Goal: Information Seeking & Learning: Learn about a topic

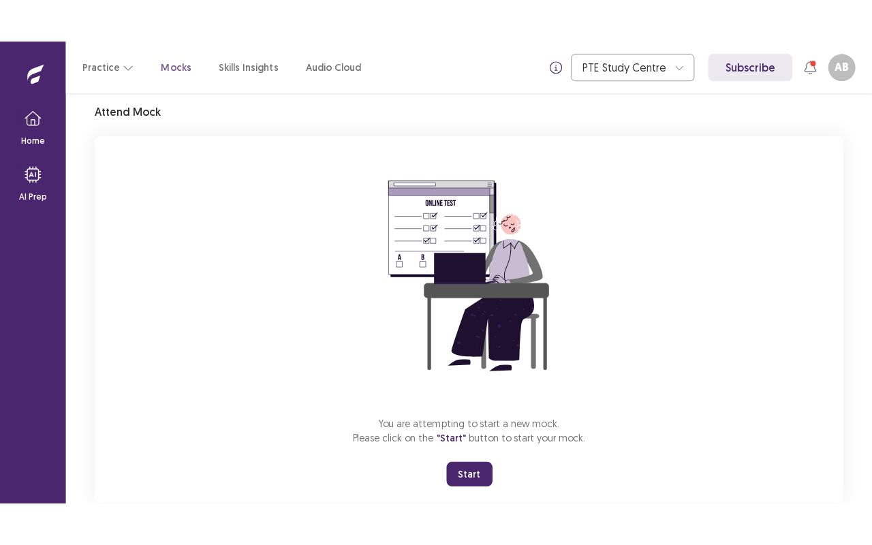
scroll to position [79, 0]
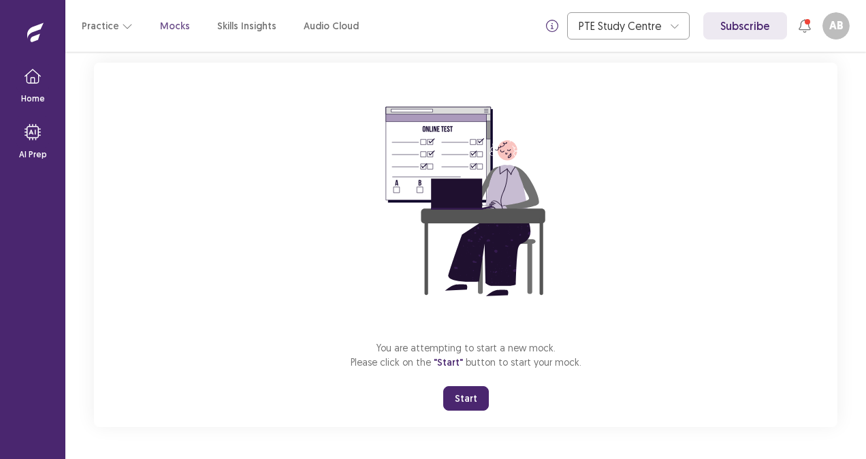
click at [575, 304] on img at bounding box center [465, 201] width 245 height 245
click at [470, 391] on button "Start" at bounding box center [466, 398] width 46 height 25
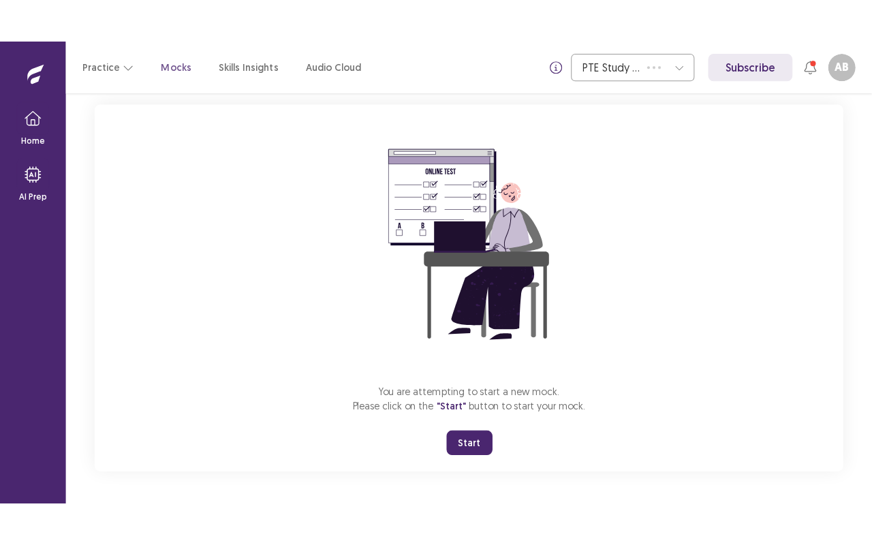
scroll to position [0, 0]
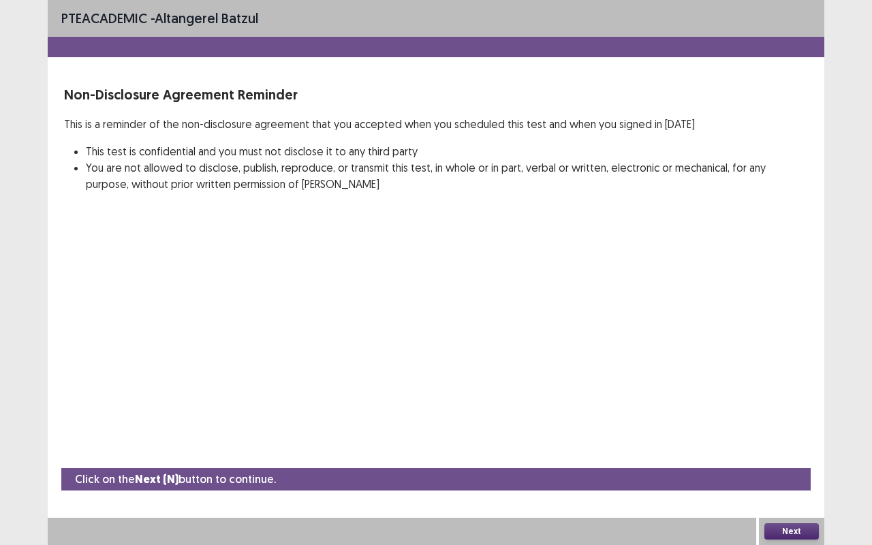
click at [793, 458] on div "Next" at bounding box center [791, 531] width 65 height 27
click at [793, 458] on button "Next" at bounding box center [791, 531] width 54 height 16
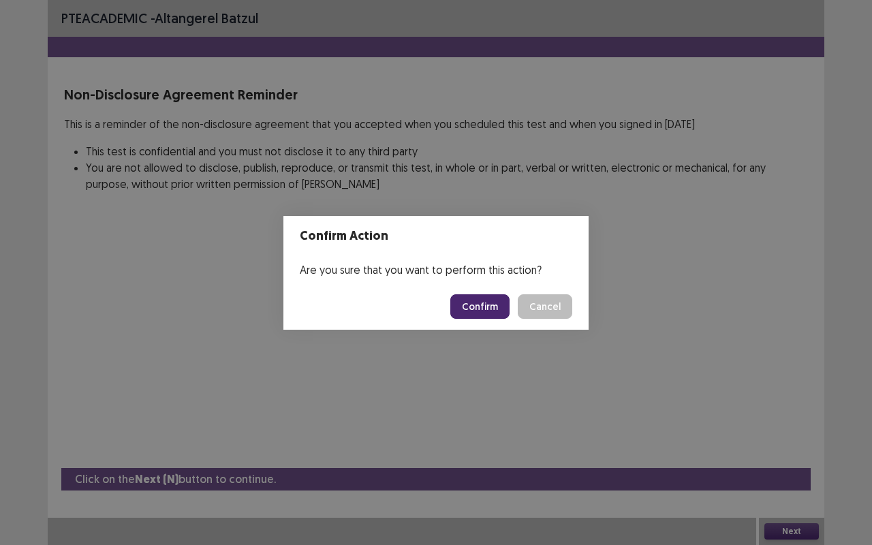
click at [471, 303] on button "Confirm" at bounding box center [479, 306] width 59 height 25
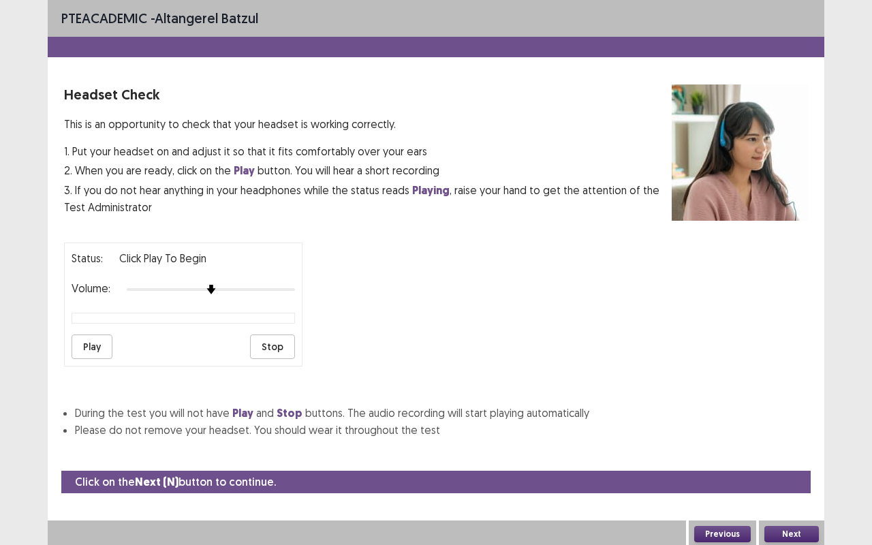
click at [802, 458] on button "Next" at bounding box center [791, 534] width 54 height 16
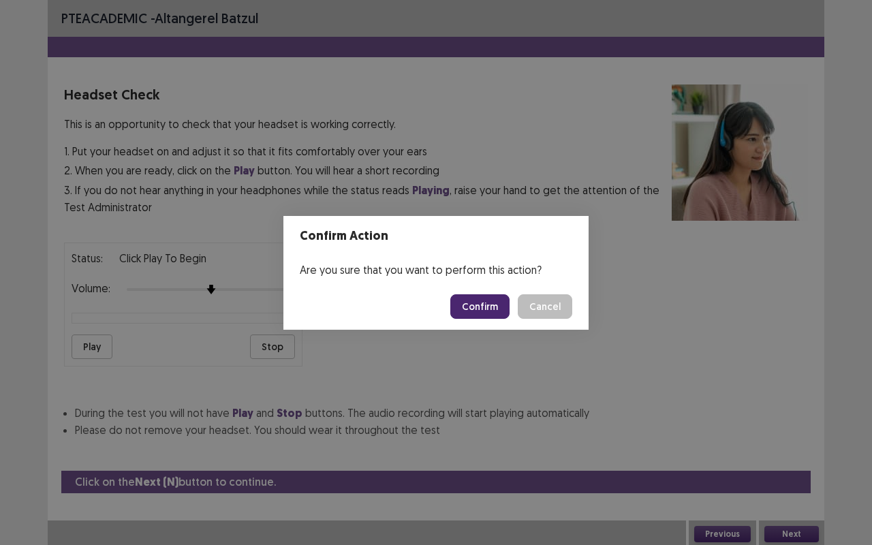
click at [479, 316] on button "Confirm" at bounding box center [479, 306] width 59 height 25
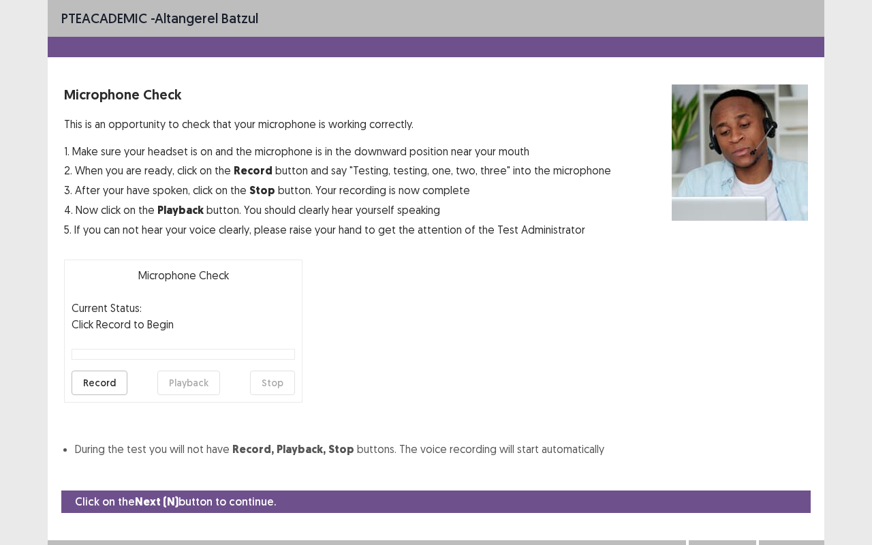
scroll to position [15, 0]
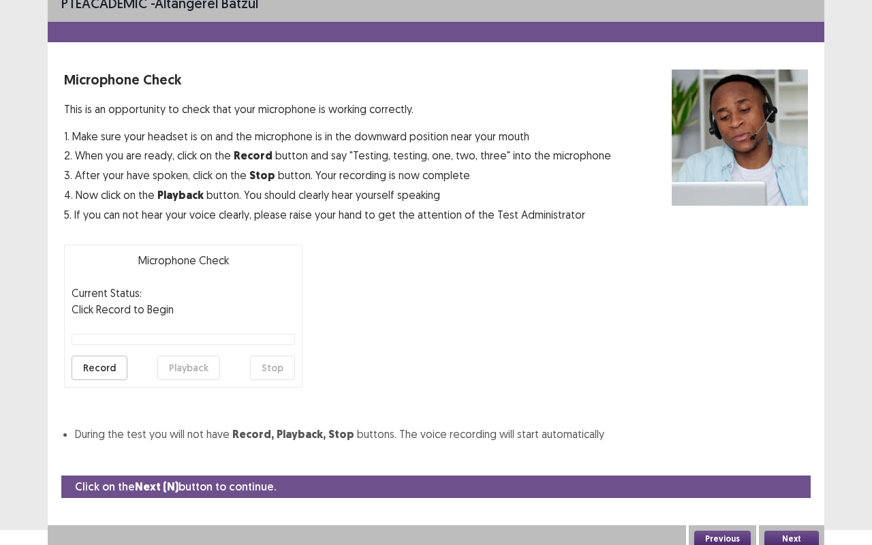
click at [799, 458] on button "Next" at bounding box center [791, 539] width 54 height 16
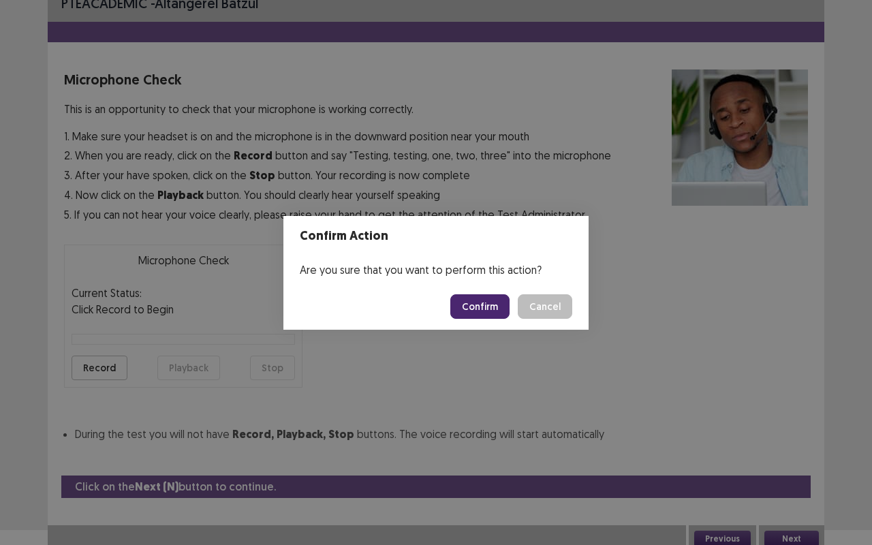
click at [481, 306] on button "Confirm" at bounding box center [479, 306] width 59 height 25
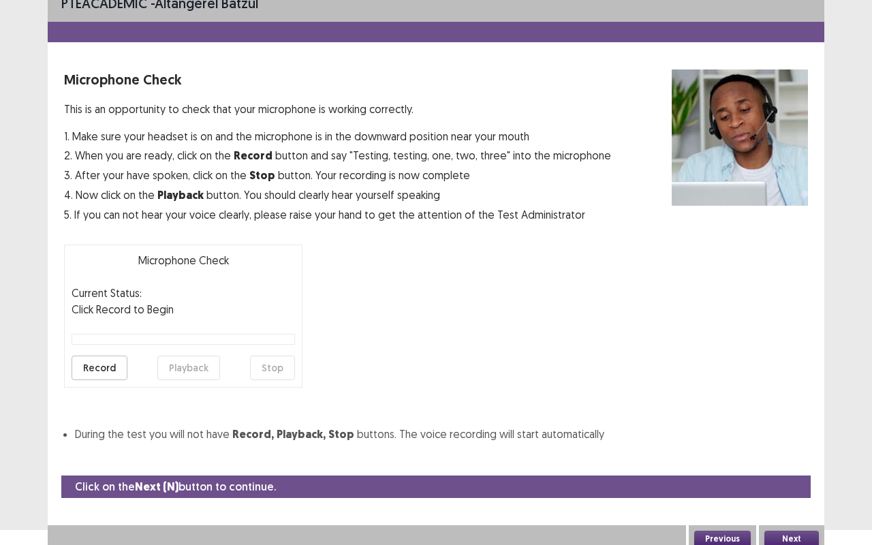
scroll to position [0, 0]
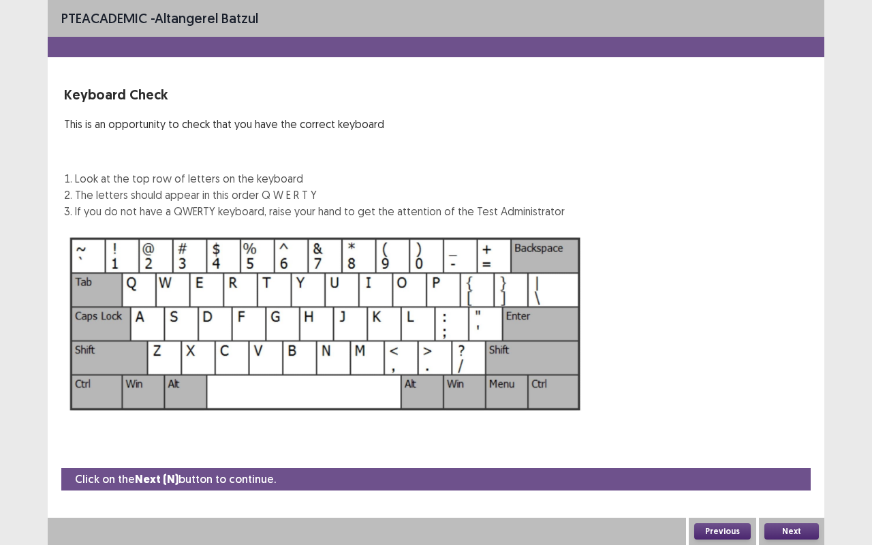
click at [785, 458] on button "Next" at bounding box center [791, 531] width 54 height 16
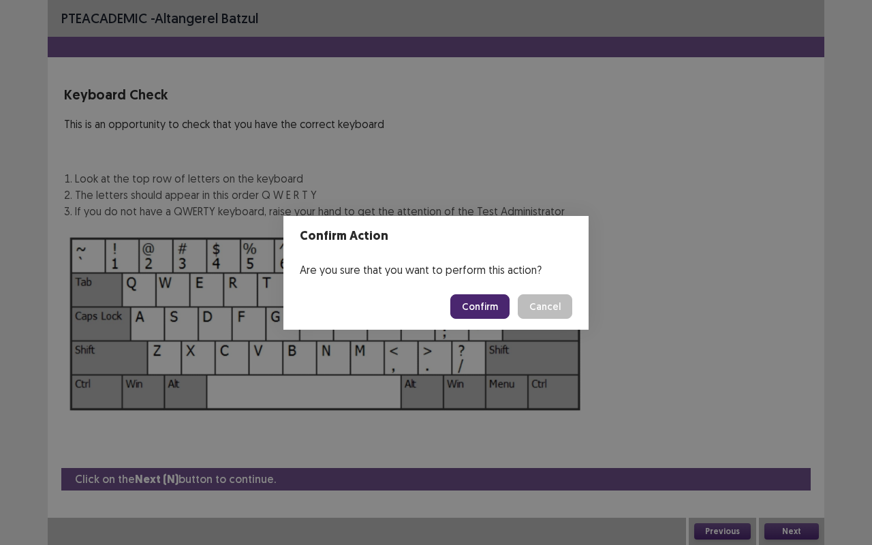
click at [481, 300] on button "Confirm" at bounding box center [479, 306] width 59 height 25
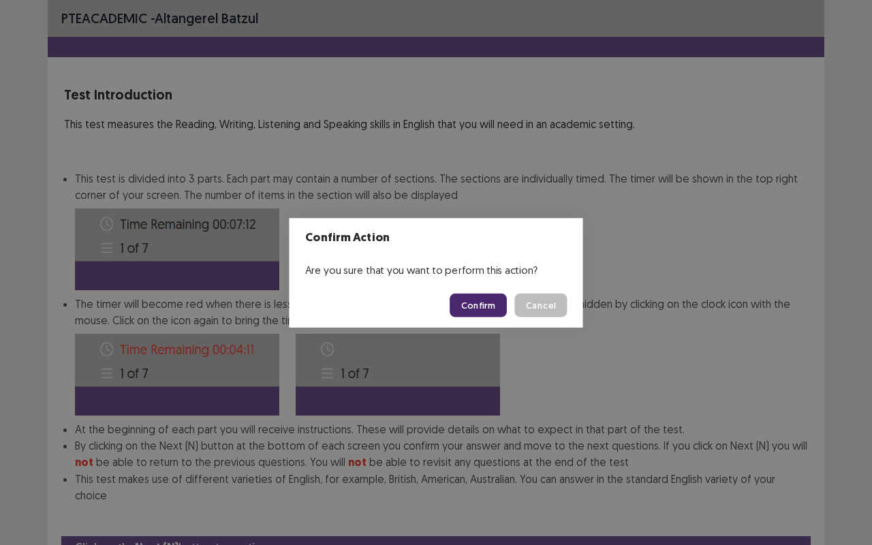
scroll to position [51, 0]
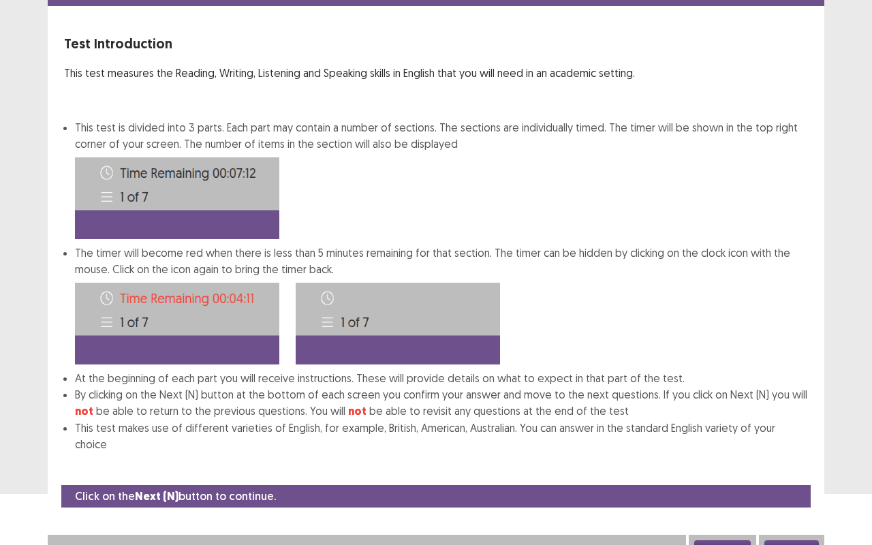
click at [800, 458] on button "Next" at bounding box center [791, 548] width 54 height 16
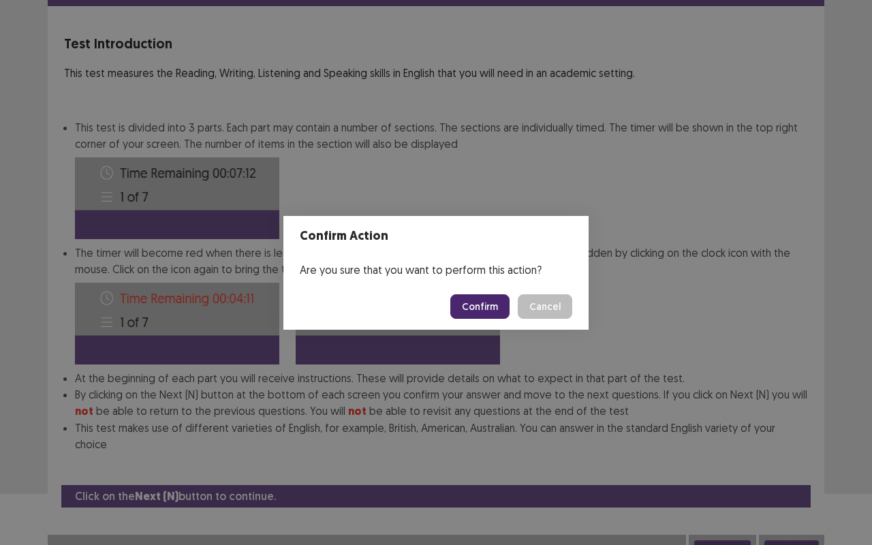
click at [469, 309] on button "Confirm" at bounding box center [479, 306] width 59 height 25
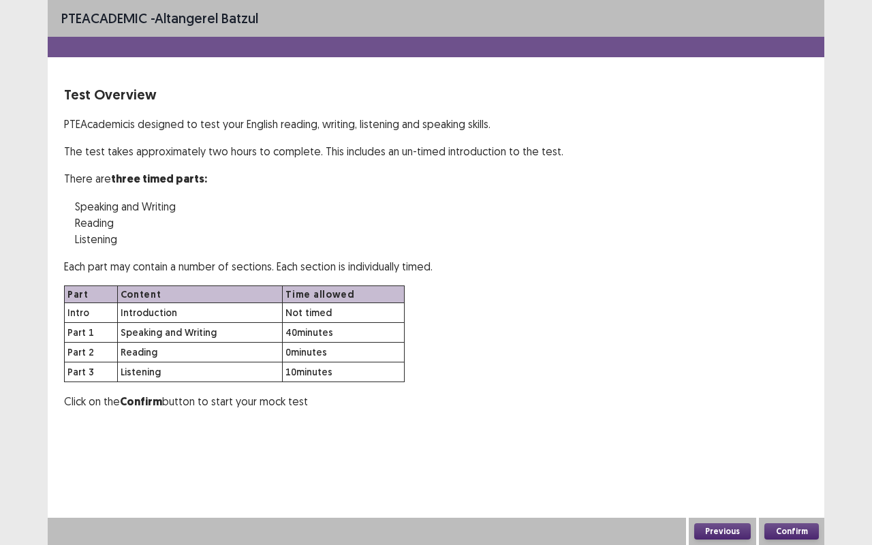
scroll to position [0, 0]
click at [799, 458] on button "Confirm" at bounding box center [791, 531] width 54 height 16
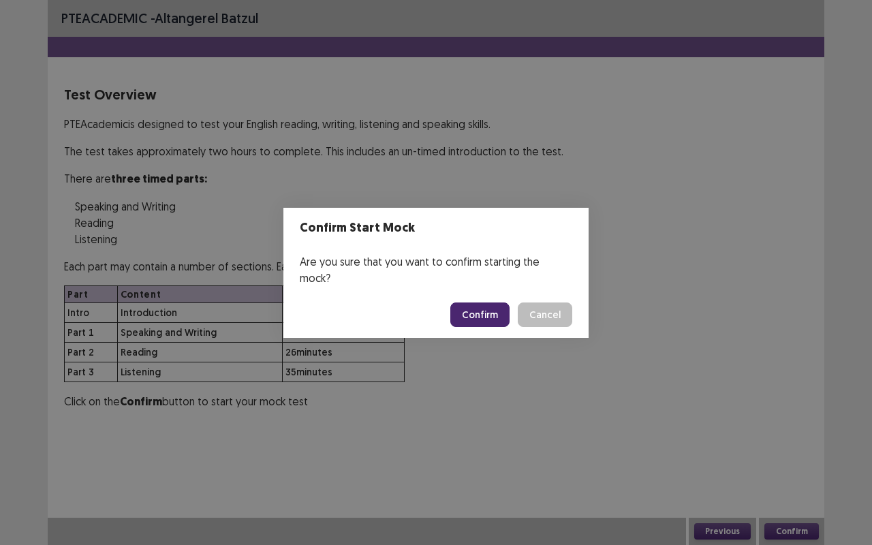
click at [482, 306] on button "Confirm" at bounding box center [479, 314] width 59 height 25
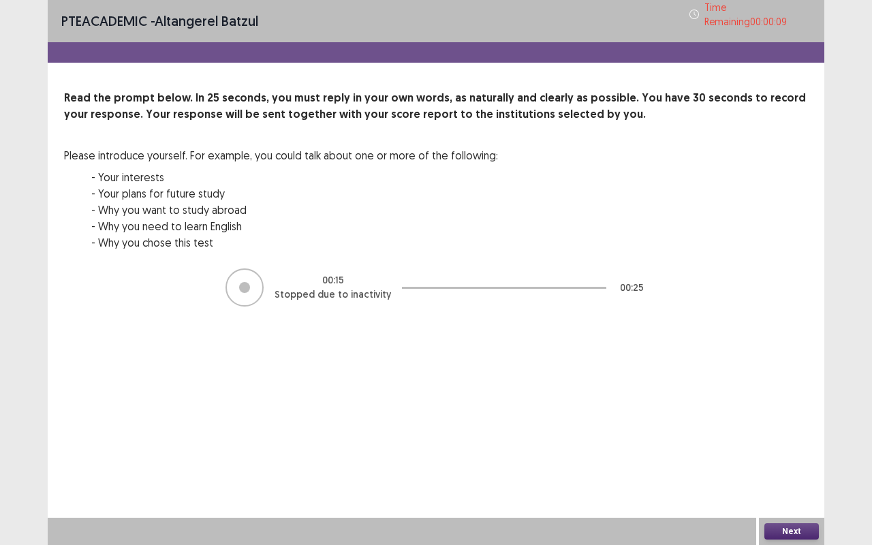
click at [791, 458] on button "Next" at bounding box center [791, 531] width 54 height 16
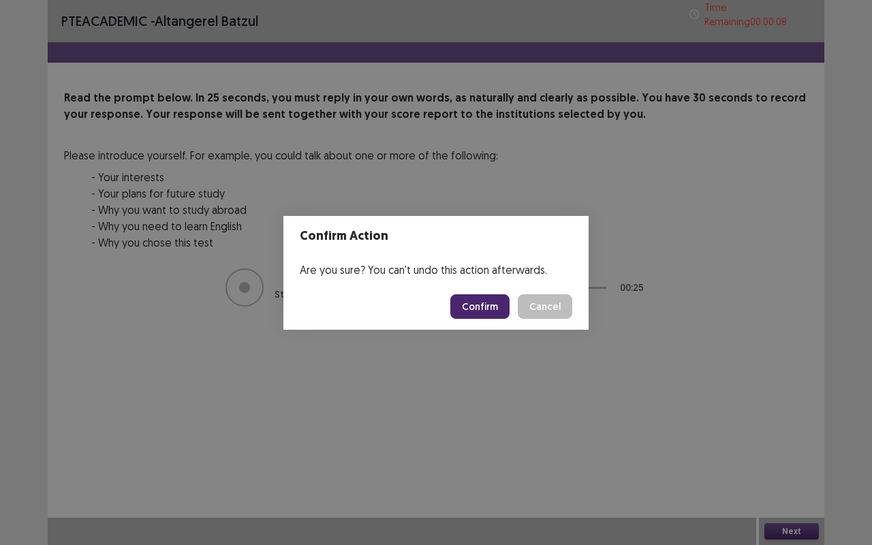
click at [481, 309] on button "Confirm" at bounding box center [479, 306] width 59 height 25
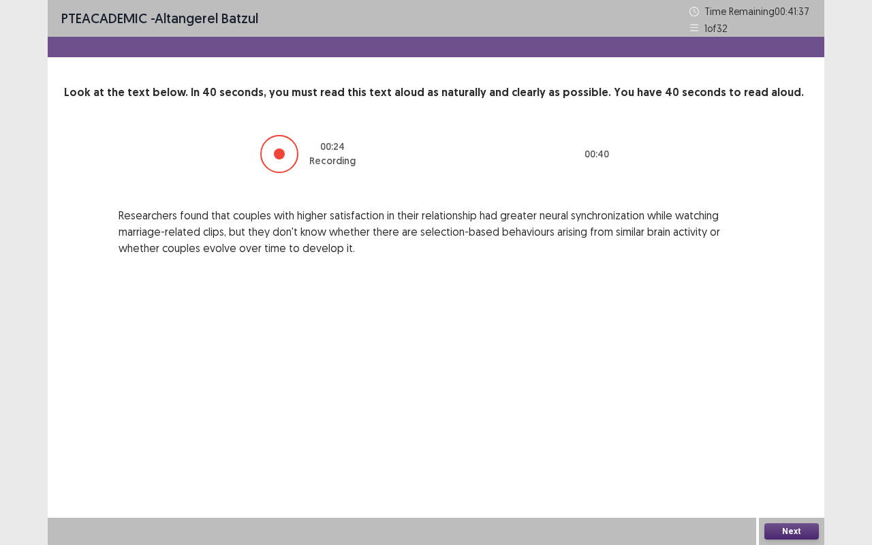
click at [289, 158] on div at bounding box center [279, 154] width 38 height 38
click at [801, 458] on button "Next" at bounding box center [791, 531] width 54 height 16
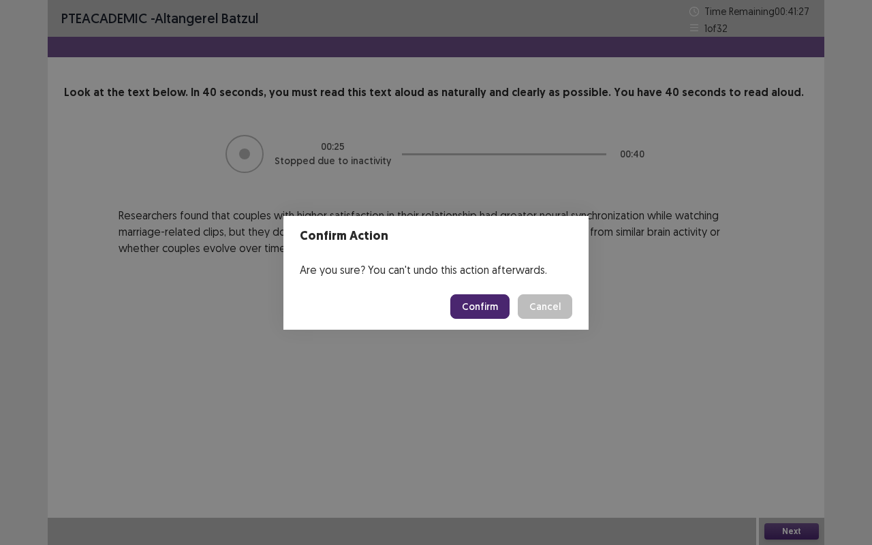
click at [488, 304] on button "Confirm" at bounding box center [479, 306] width 59 height 25
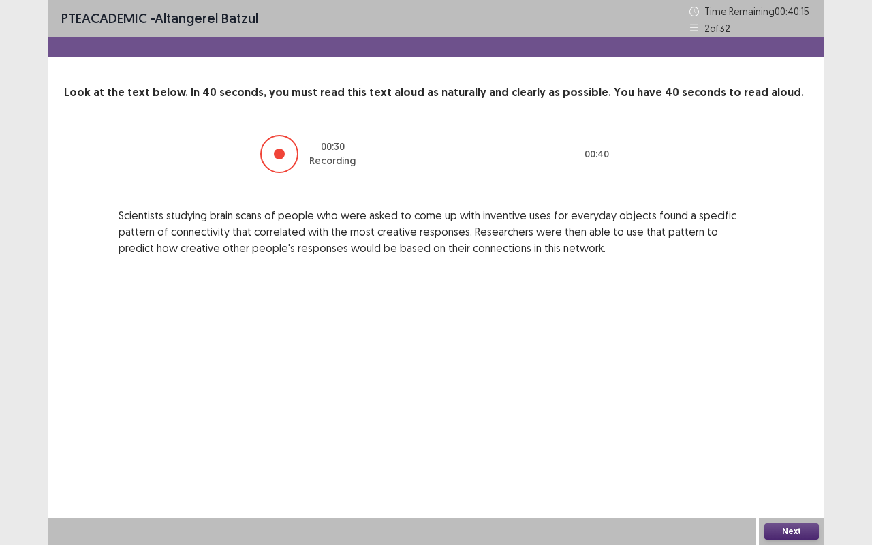
click at [281, 156] on div at bounding box center [279, 153] width 11 height 11
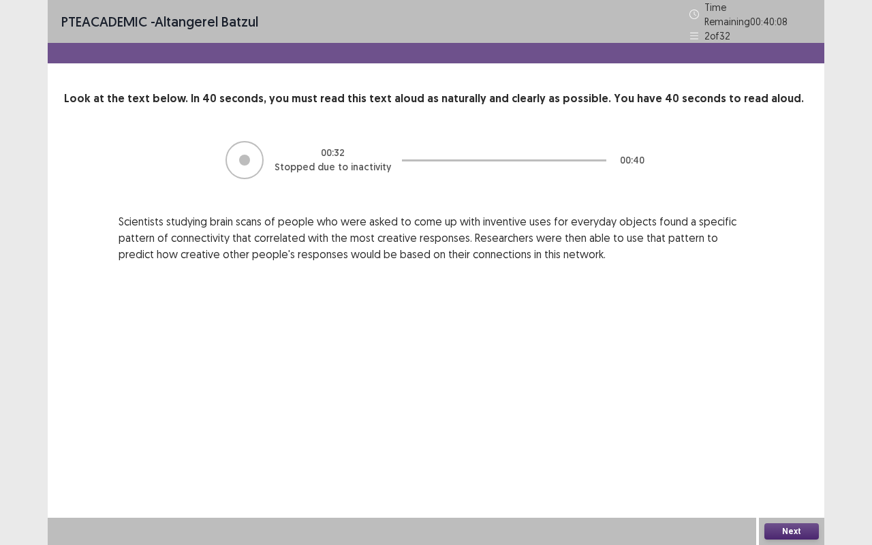
click at [785, 458] on button "Next" at bounding box center [791, 531] width 54 height 16
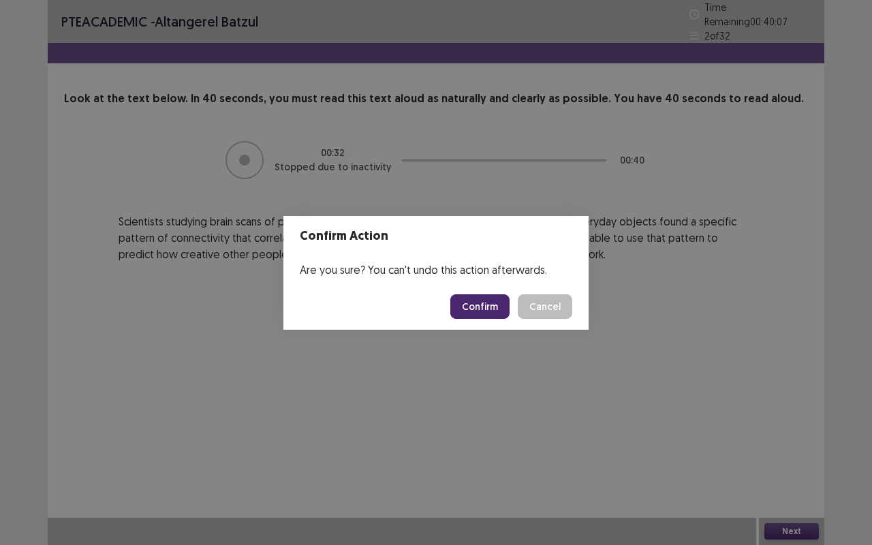
click at [480, 306] on button "Confirm" at bounding box center [479, 306] width 59 height 25
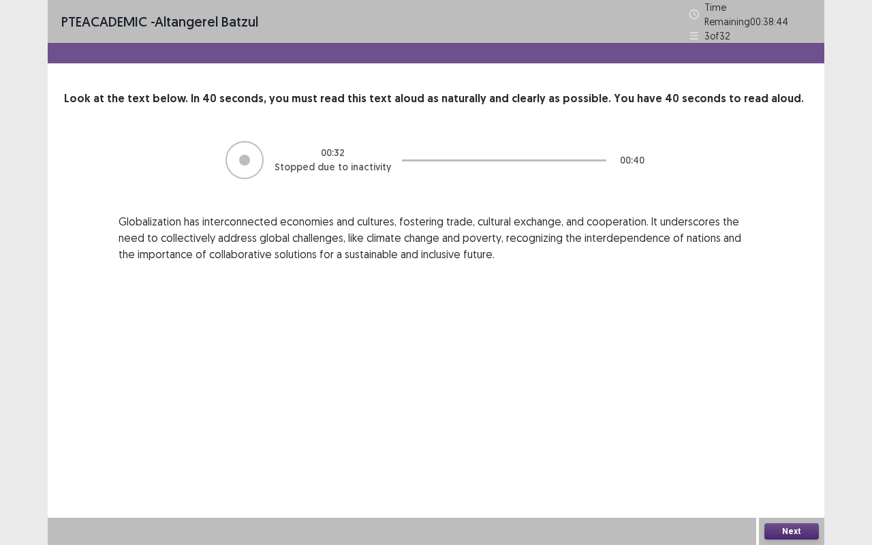
click at [797, 458] on button "Next" at bounding box center [791, 531] width 54 height 16
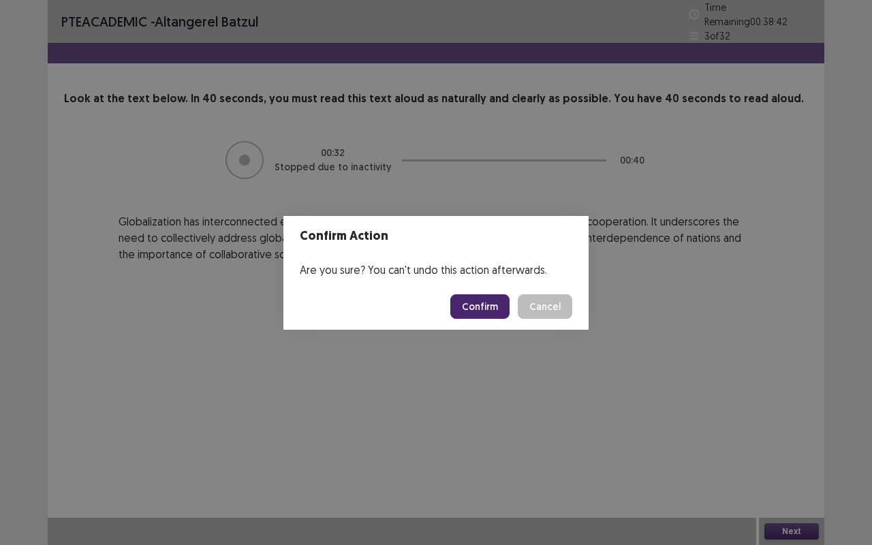
click at [473, 305] on button "Confirm" at bounding box center [479, 306] width 59 height 25
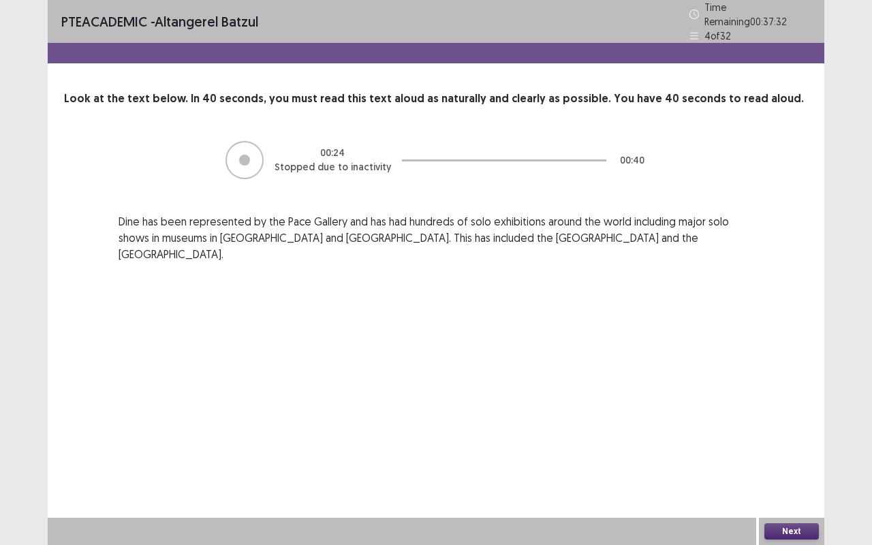
click at [797, 458] on button "Next" at bounding box center [791, 531] width 54 height 16
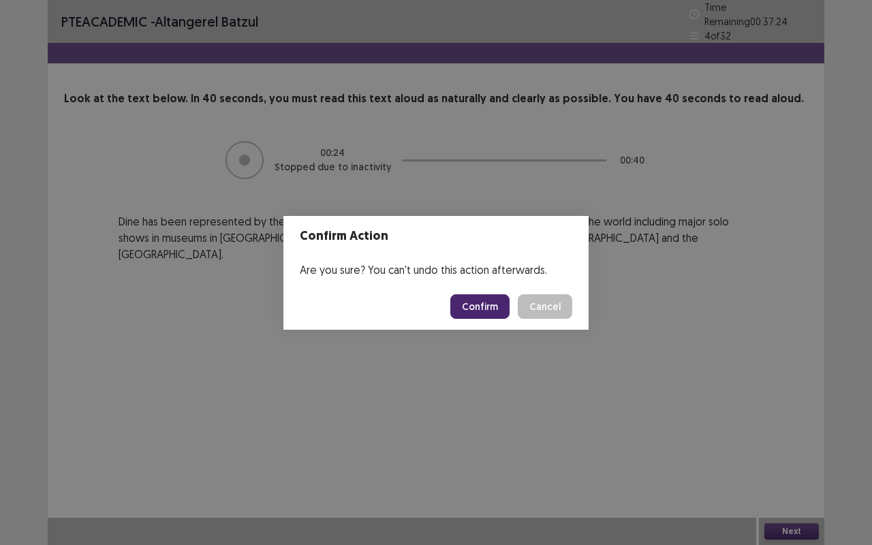
click at [475, 296] on button "Confirm" at bounding box center [479, 306] width 59 height 25
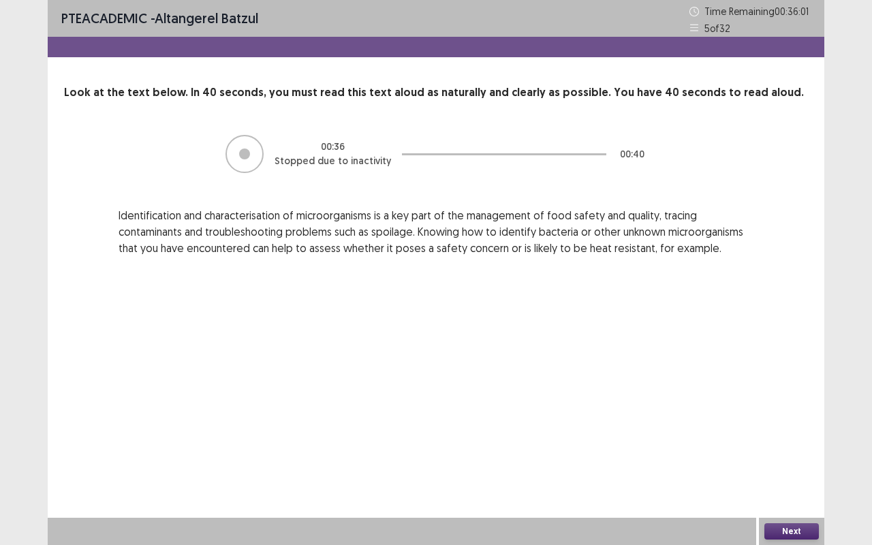
click at [238, 170] on div "00 : 36 Stopped due to inactivity 00 : 40" at bounding box center [435, 153] width 635 height 41
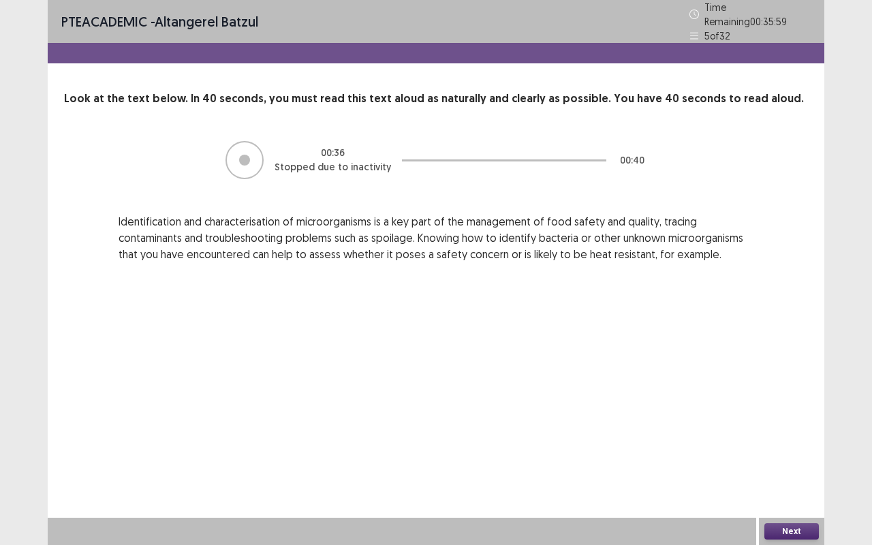
click at [796, 458] on button "Next" at bounding box center [791, 531] width 54 height 16
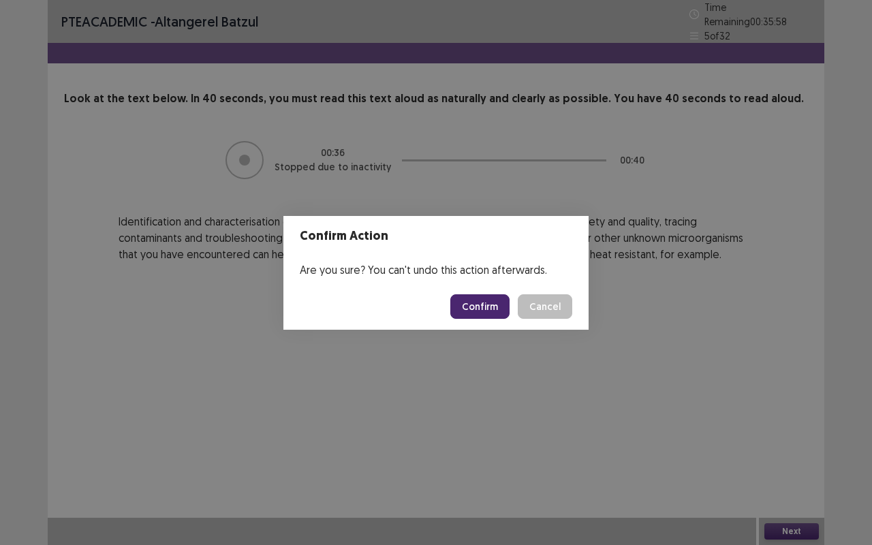
click at [481, 310] on button "Confirm" at bounding box center [479, 306] width 59 height 25
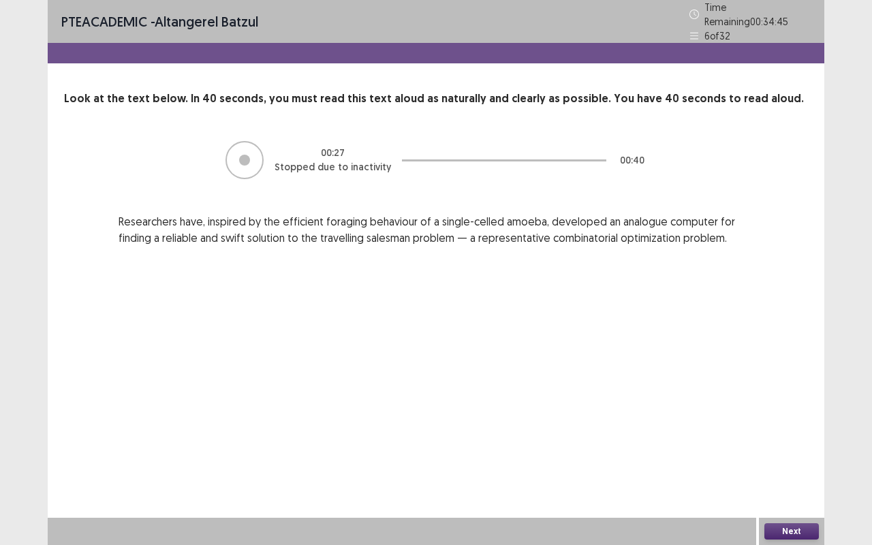
click at [797, 458] on button "Next" at bounding box center [791, 531] width 54 height 16
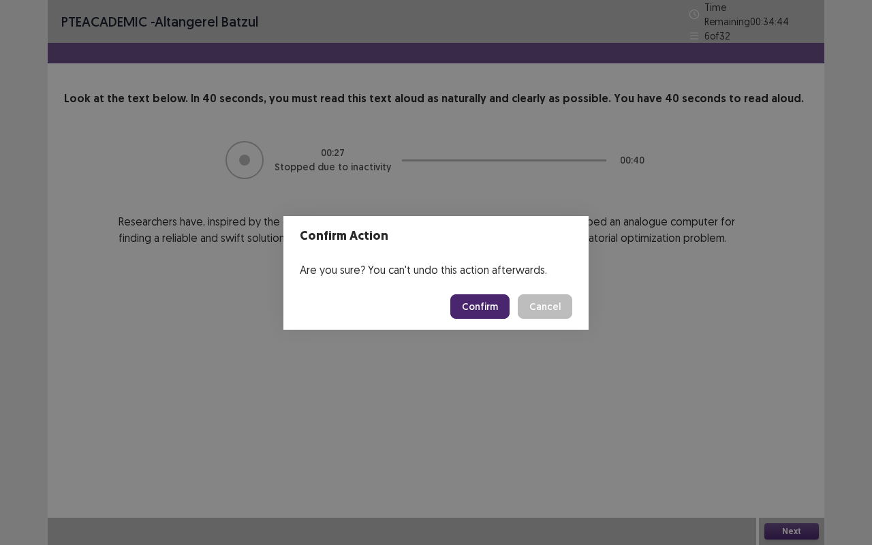
click at [474, 307] on button "Confirm" at bounding box center [479, 306] width 59 height 25
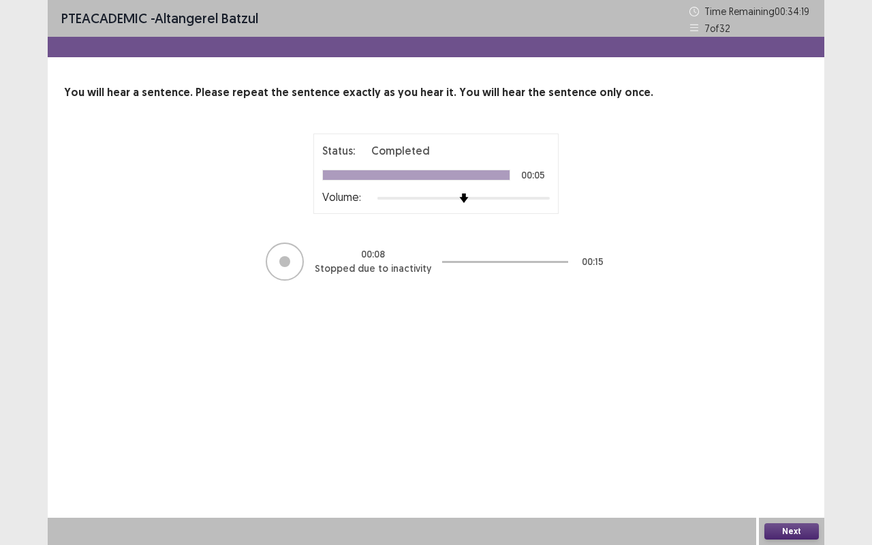
click at [793, 458] on button "Next" at bounding box center [791, 531] width 54 height 16
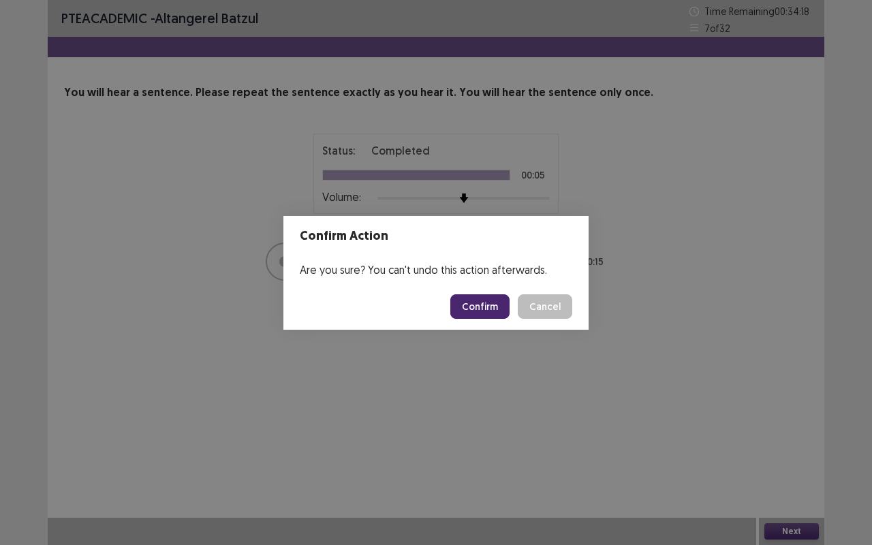
click at [489, 307] on button "Confirm" at bounding box center [479, 306] width 59 height 25
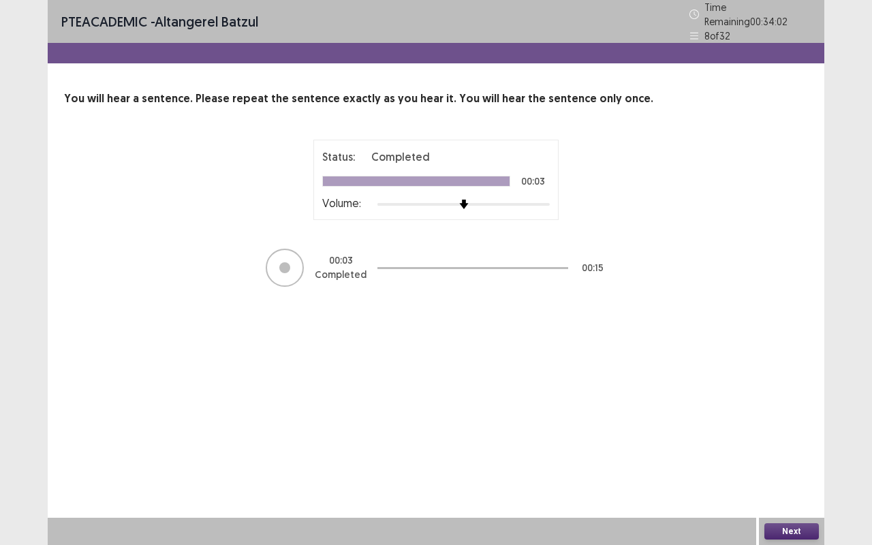
click at [834, 415] on div "PTE academic - Altangerel Batzul Time Remaining 00 : 34 : 02 8 of 32 You will h…" at bounding box center [436, 272] width 872 height 545
click at [794, 458] on button "Next" at bounding box center [791, 531] width 54 height 16
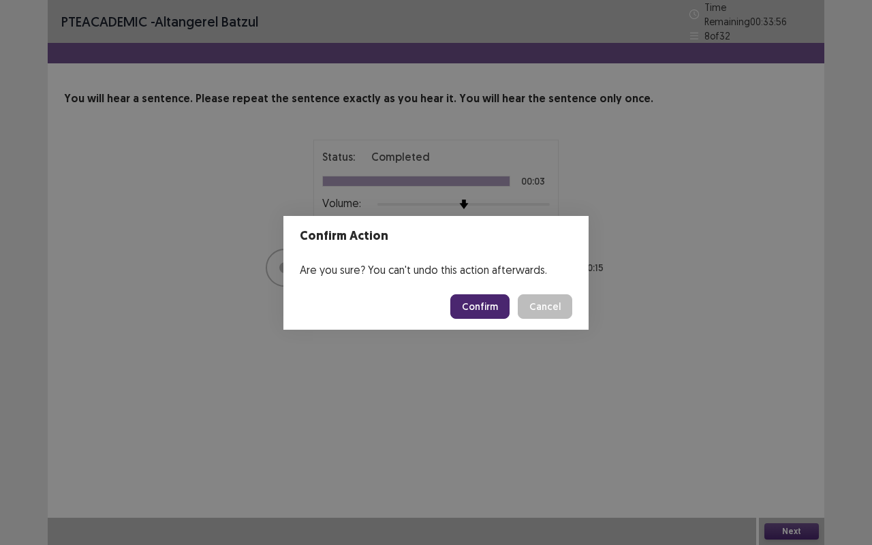
click at [477, 306] on button "Confirm" at bounding box center [479, 306] width 59 height 25
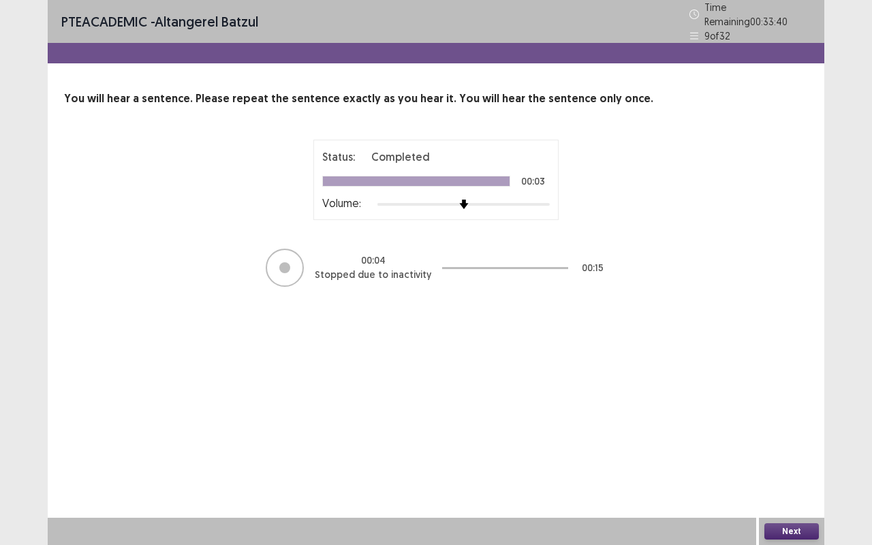
click at [791, 458] on button "Next" at bounding box center [791, 531] width 54 height 16
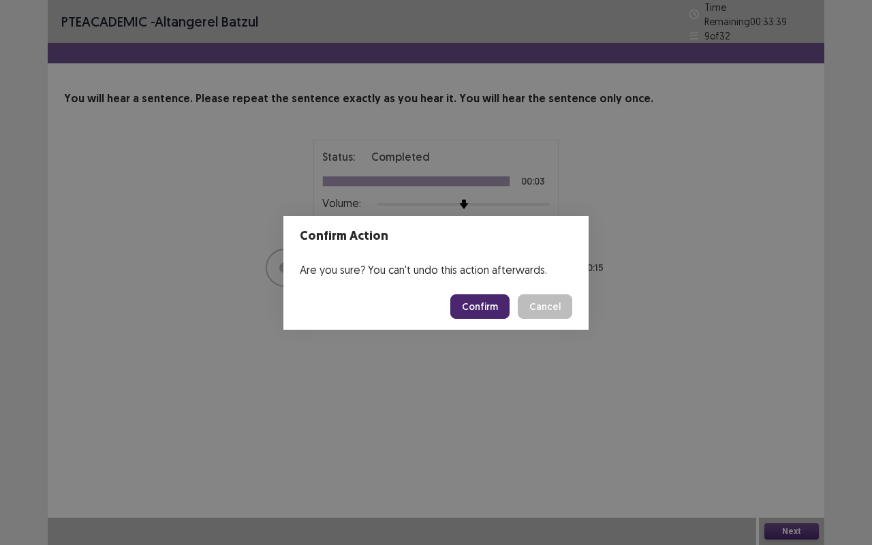
click at [488, 299] on button "Confirm" at bounding box center [479, 306] width 59 height 25
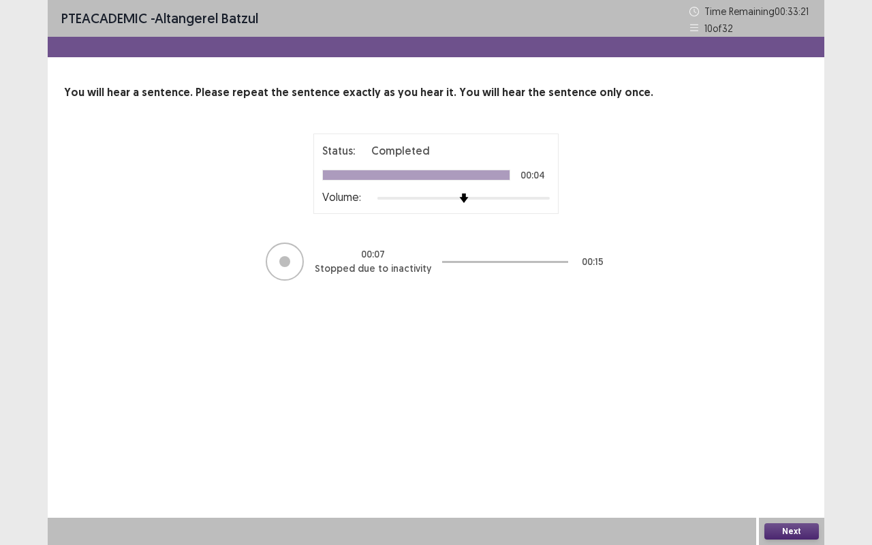
click at [790, 458] on button "Next" at bounding box center [791, 531] width 54 height 16
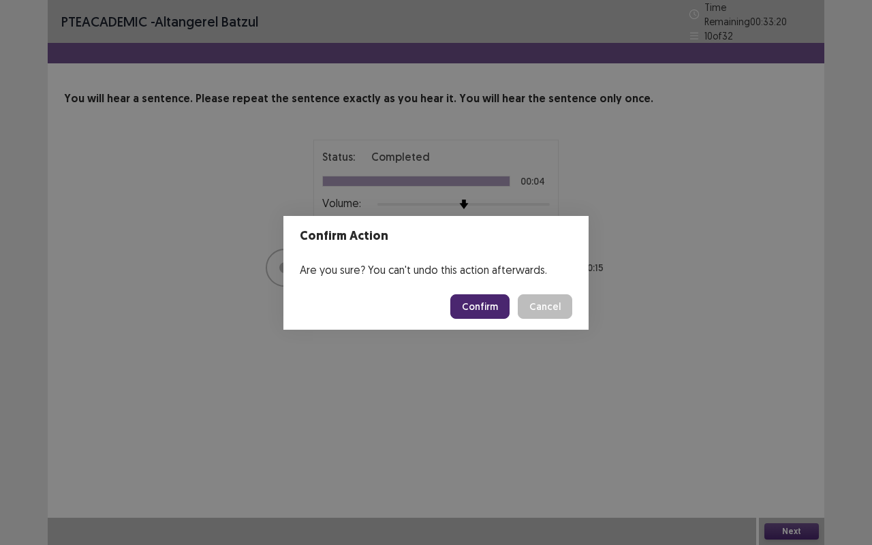
click at [481, 305] on button "Confirm" at bounding box center [479, 306] width 59 height 25
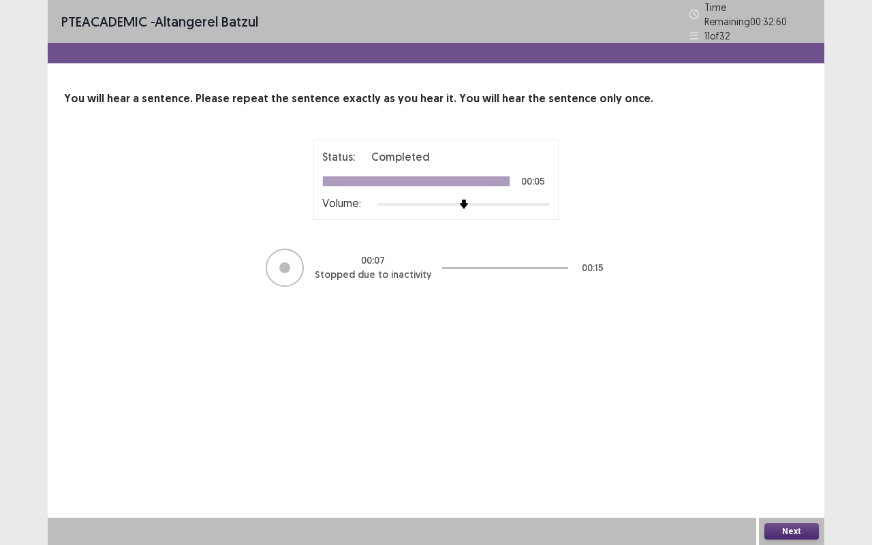
click at [789, 458] on button "Next" at bounding box center [791, 531] width 54 height 16
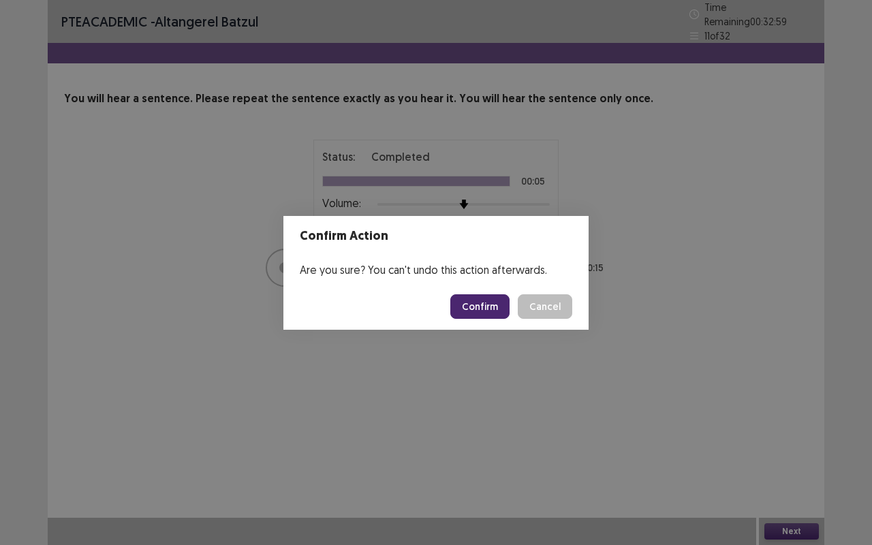
click at [485, 300] on button "Confirm" at bounding box center [479, 306] width 59 height 25
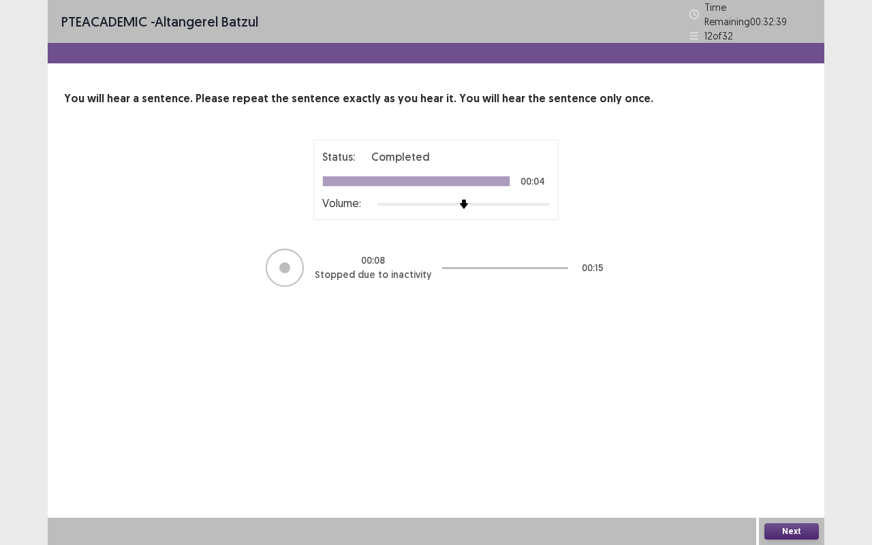
click at [788, 458] on button "Next" at bounding box center [791, 531] width 54 height 16
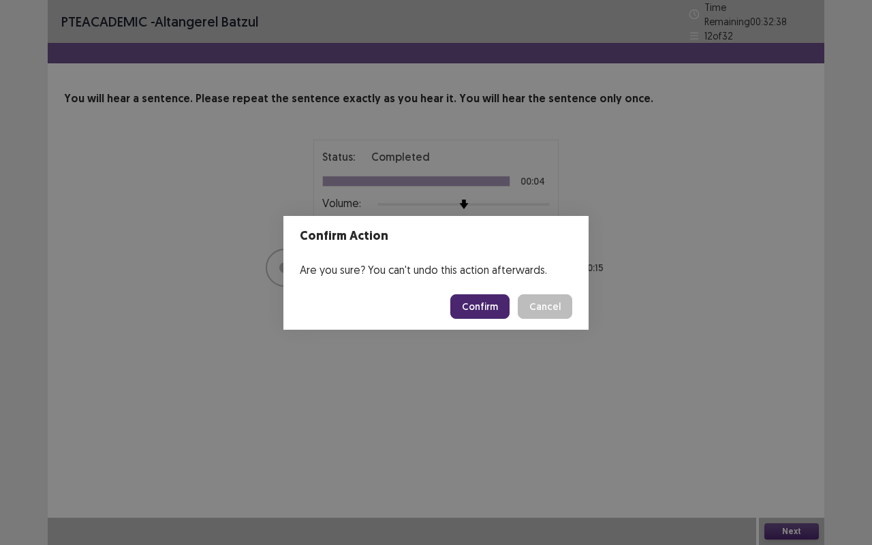
click at [500, 309] on button "Confirm" at bounding box center [479, 306] width 59 height 25
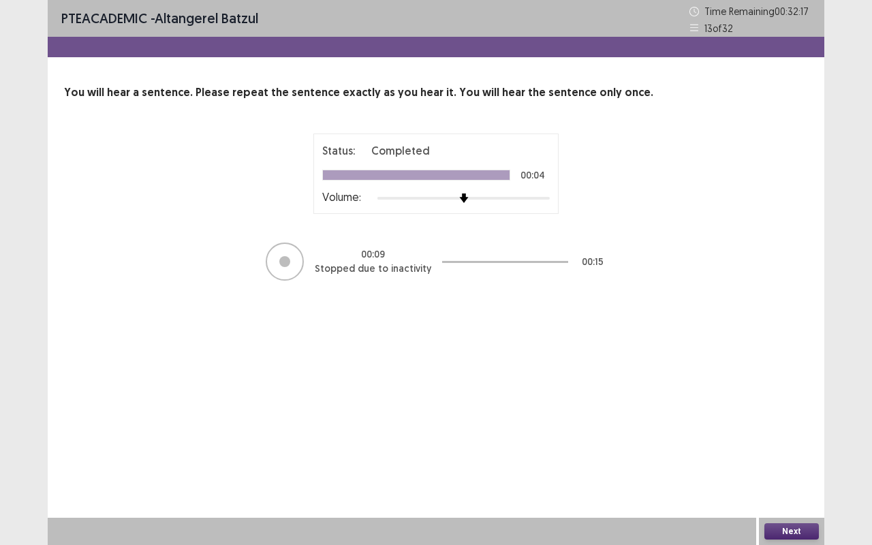
click at [797, 458] on button "Next" at bounding box center [791, 531] width 54 height 16
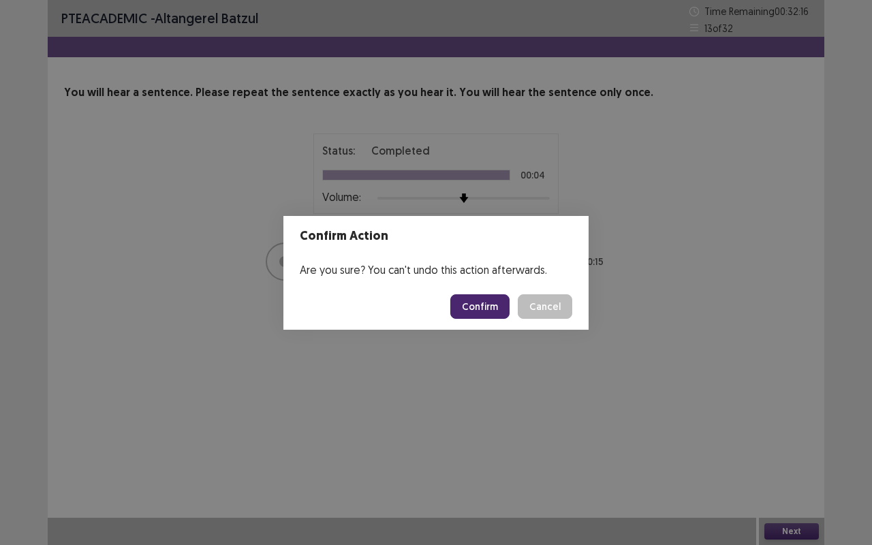
click at [484, 303] on button "Confirm" at bounding box center [479, 306] width 59 height 25
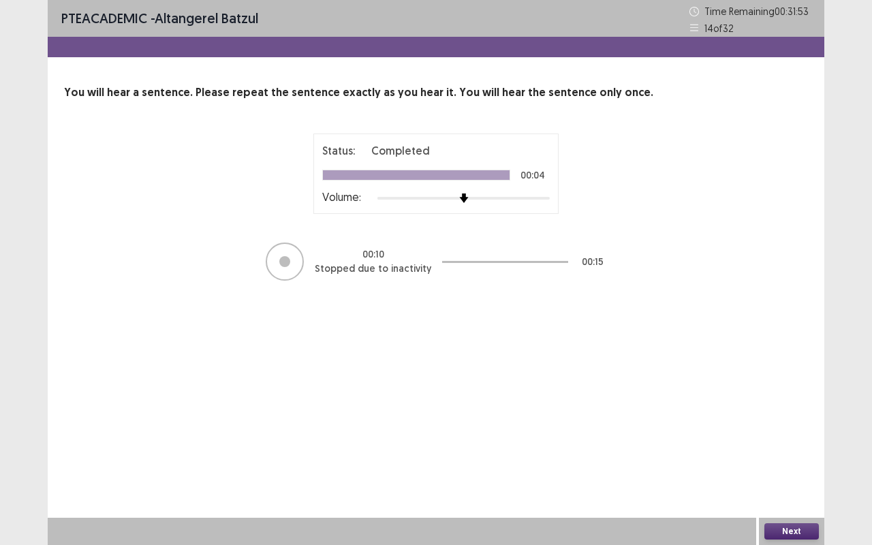
click at [793, 458] on button "Next" at bounding box center [791, 531] width 54 height 16
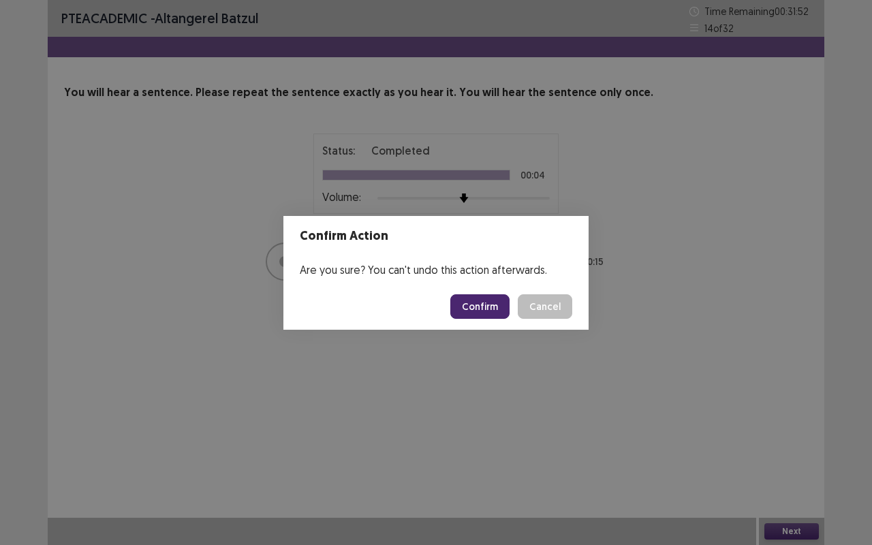
click at [483, 298] on button "Confirm" at bounding box center [479, 306] width 59 height 25
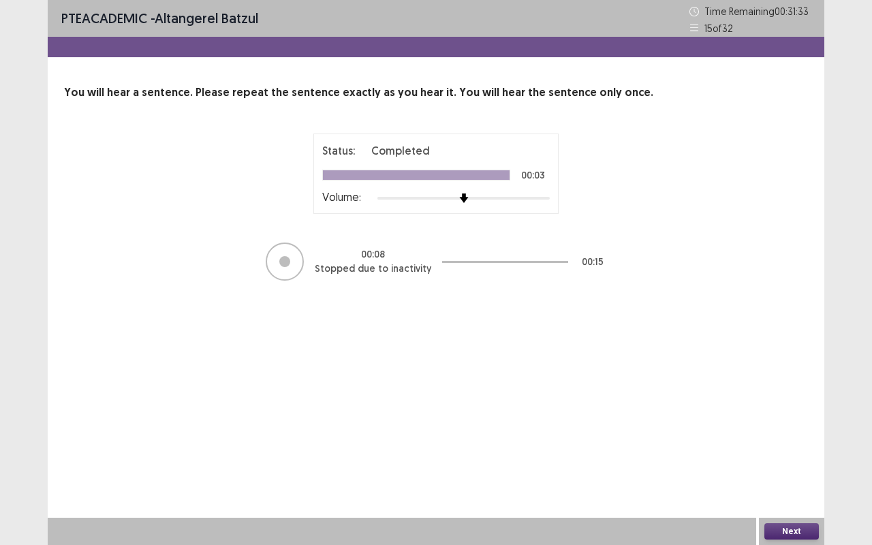
click at [793, 458] on button "Next" at bounding box center [791, 531] width 54 height 16
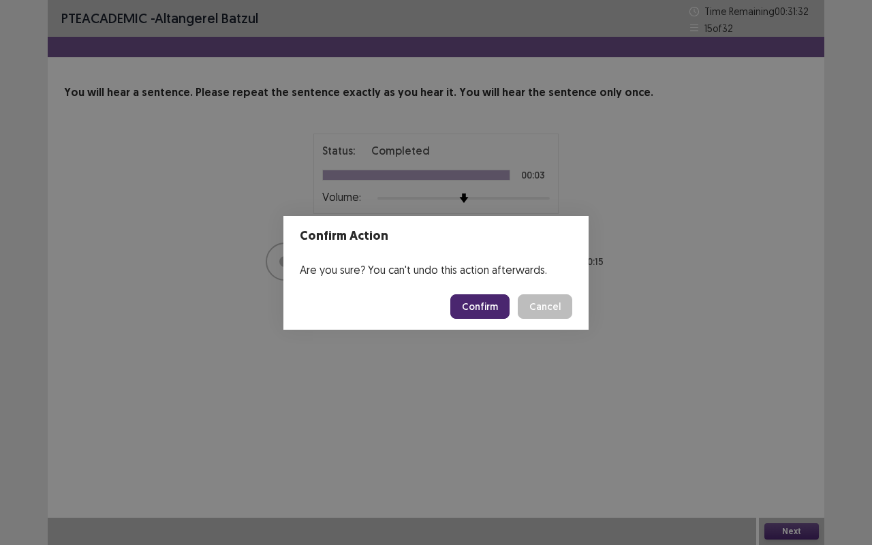
click at [487, 300] on button "Confirm" at bounding box center [479, 306] width 59 height 25
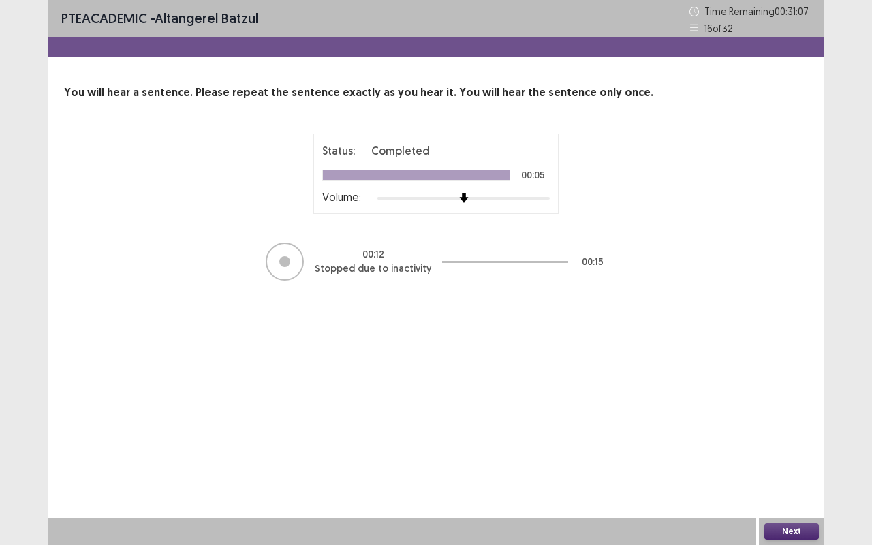
click at [797, 458] on button "Next" at bounding box center [791, 531] width 54 height 16
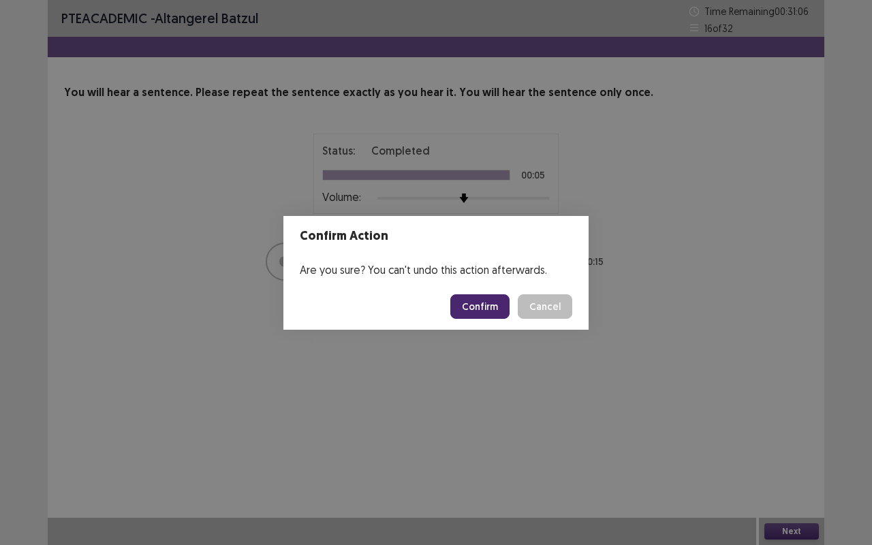
click at [475, 312] on button "Confirm" at bounding box center [479, 306] width 59 height 25
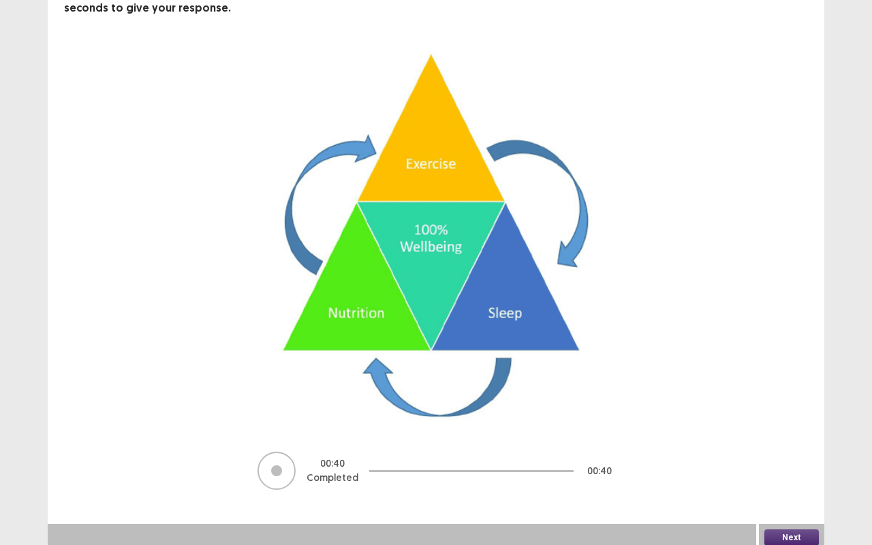
scroll to position [104, 0]
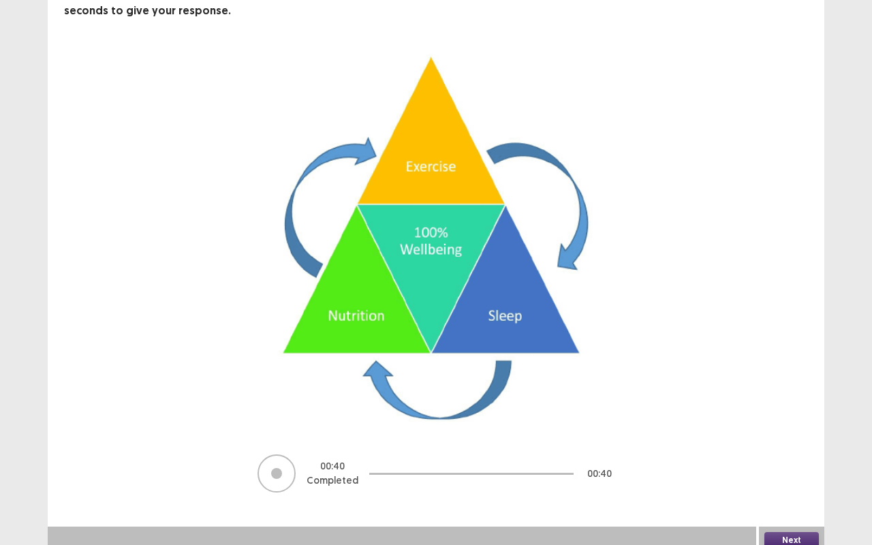
click at [798, 458] on button "Next" at bounding box center [791, 540] width 54 height 16
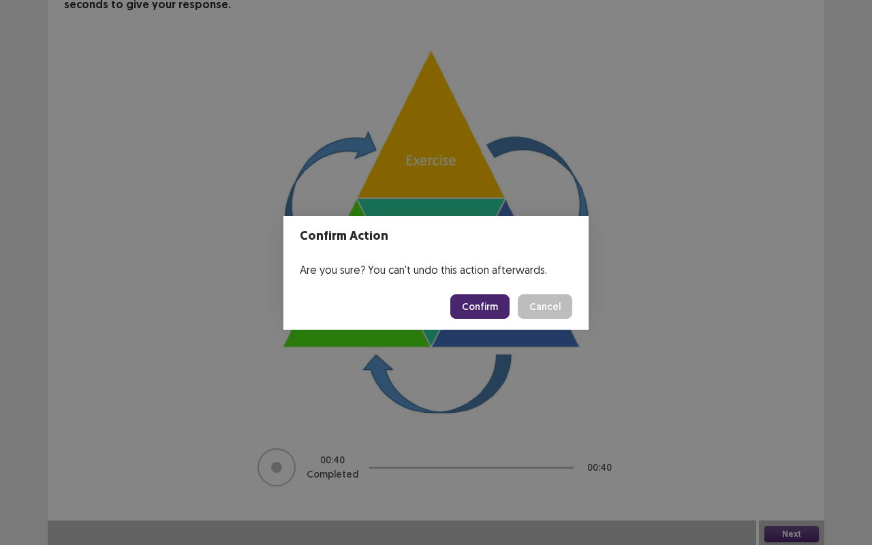
click at [484, 305] on button "Confirm" at bounding box center [479, 306] width 59 height 25
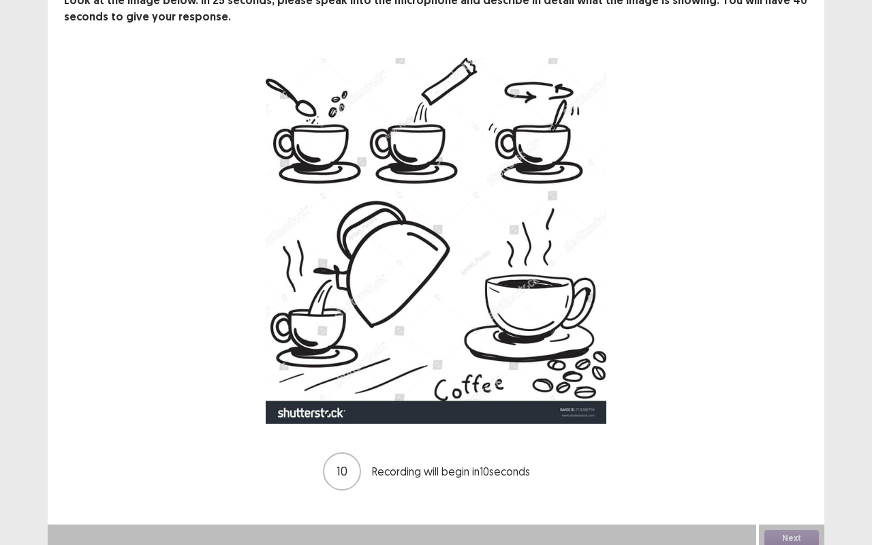
scroll to position [99, 0]
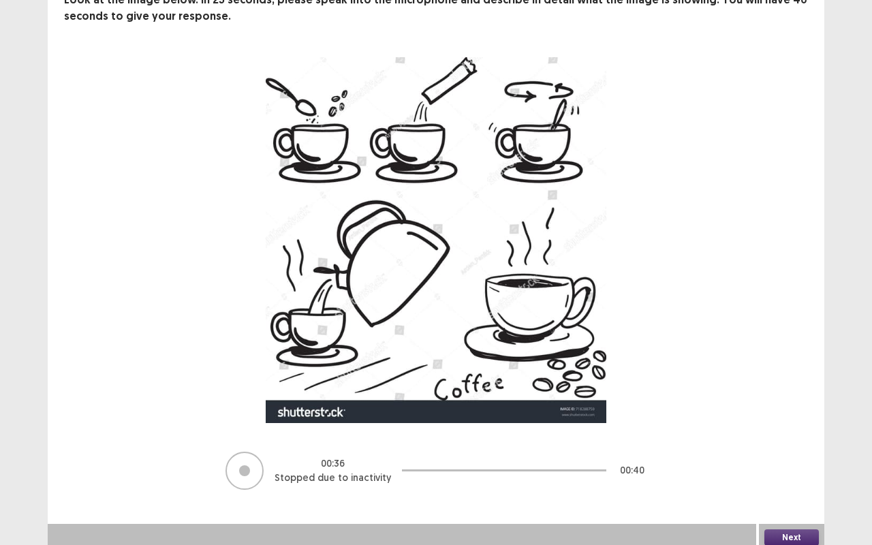
click at [790, 458] on button "Next" at bounding box center [791, 537] width 54 height 16
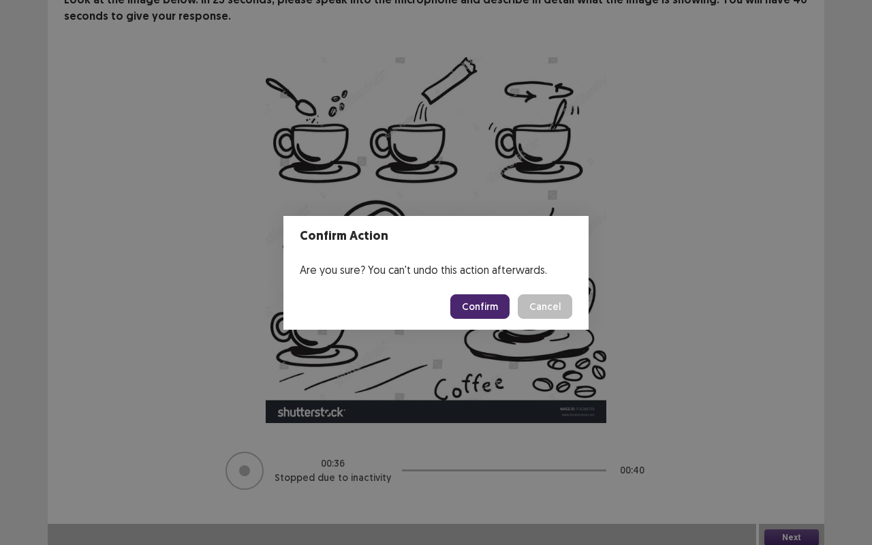
click at [481, 306] on button "Confirm" at bounding box center [479, 306] width 59 height 25
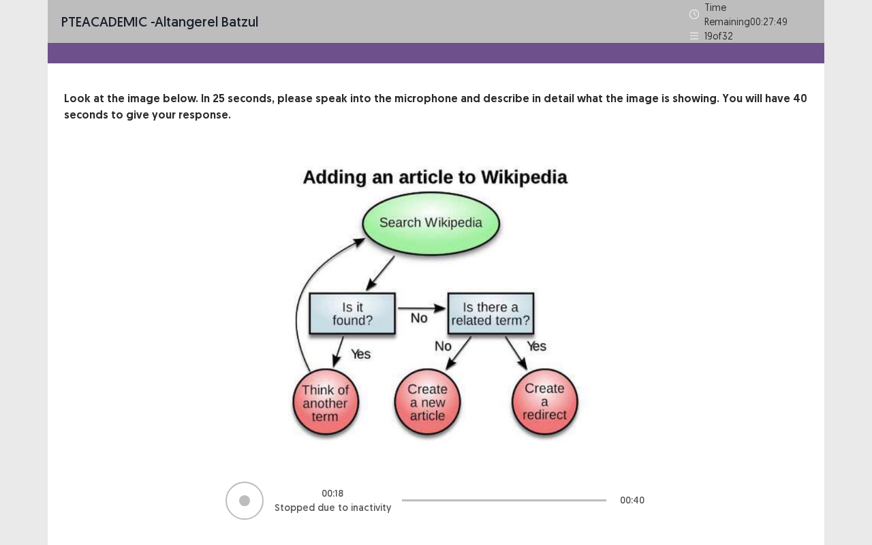
scroll to position [30, 0]
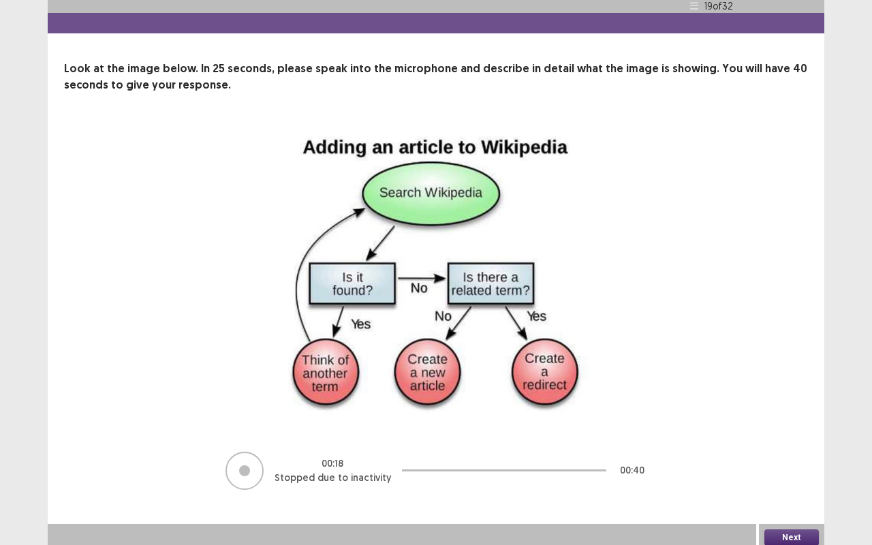
click at [802, 458] on button "Next" at bounding box center [791, 537] width 54 height 16
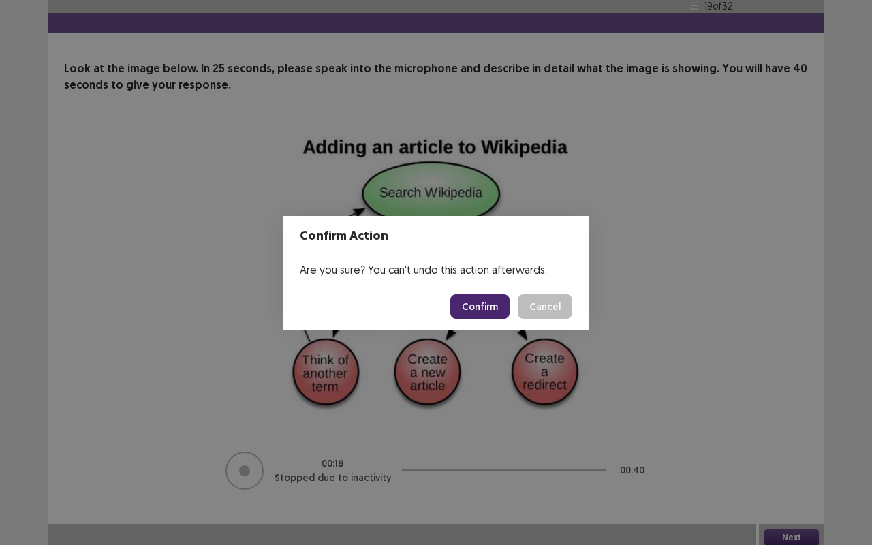
click at [481, 300] on button "Confirm" at bounding box center [479, 306] width 59 height 25
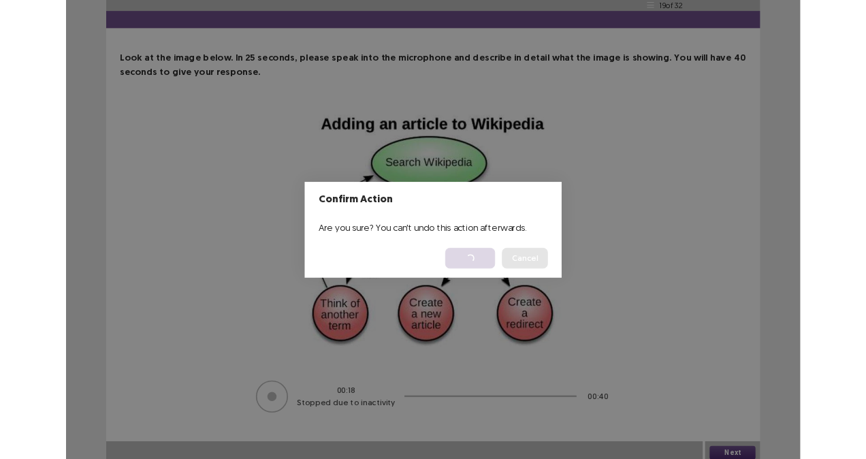
scroll to position [0, 0]
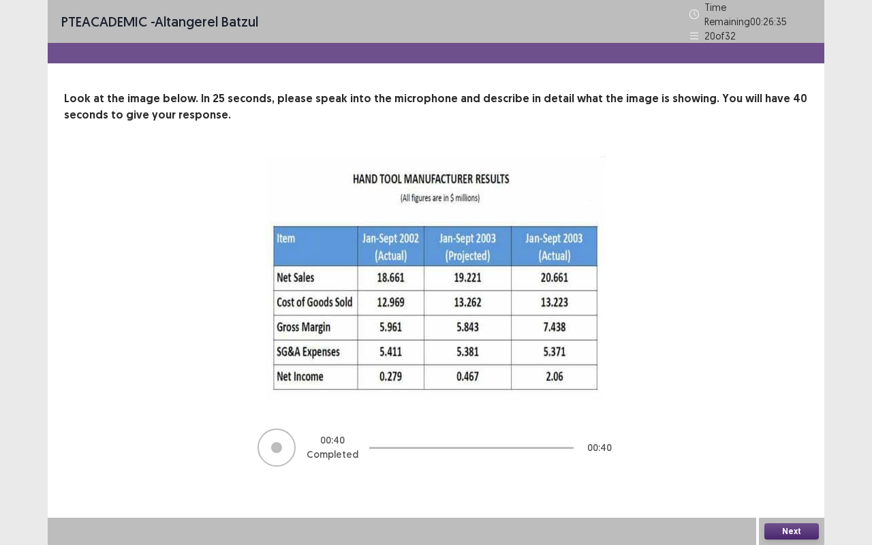
click at [799, 458] on button "Next" at bounding box center [791, 531] width 54 height 16
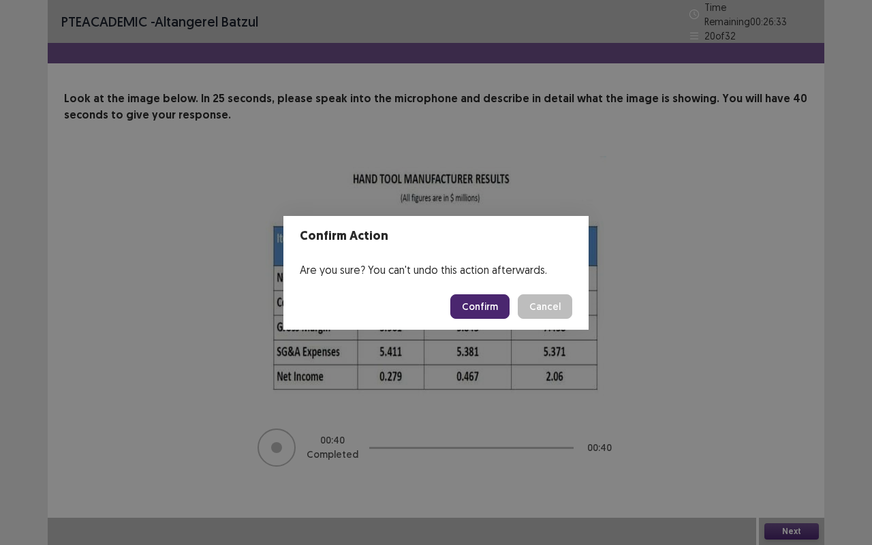
click at [489, 309] on button "Confirm" at bounding box center [479, 306] width 59 height 25
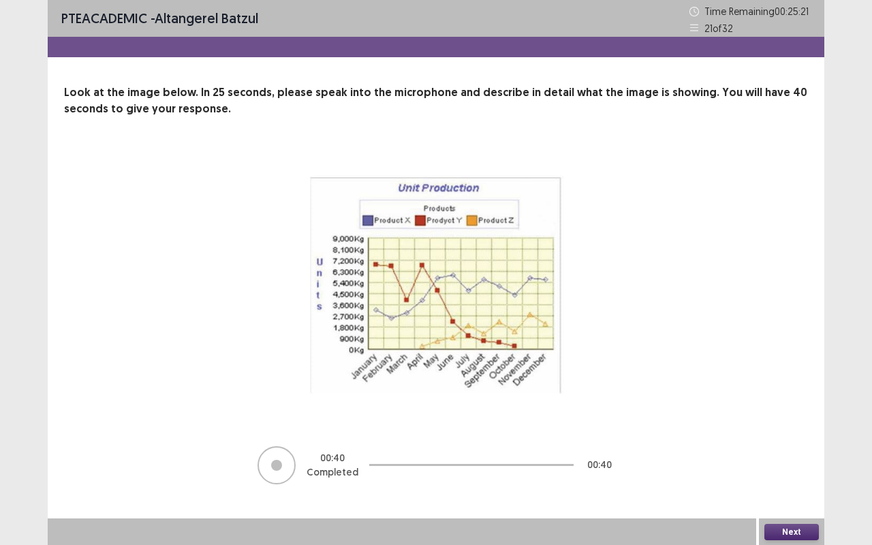
click at [794, 458] on button "Next" at bounding box center [791, 532] width 54 height 16
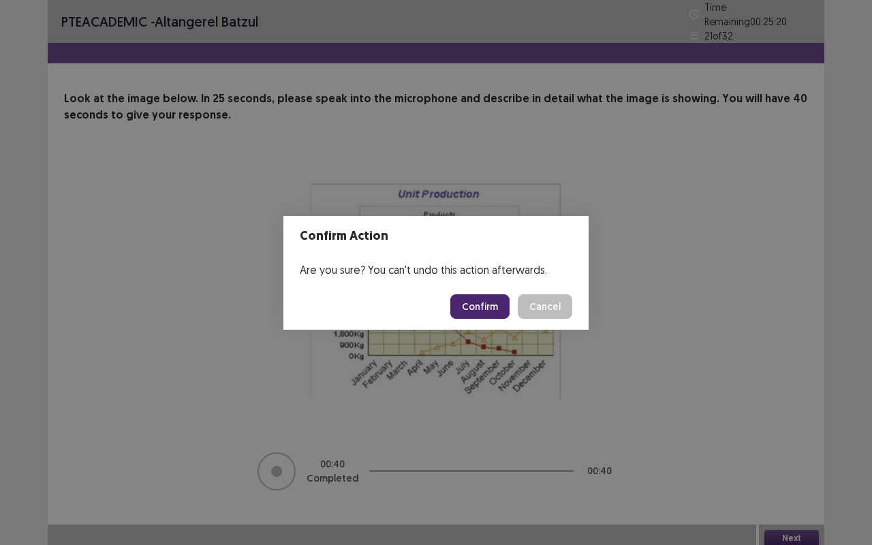
click at [486, 305] on button "Confirm" at bounding box center [479, 306] width 59 height 25
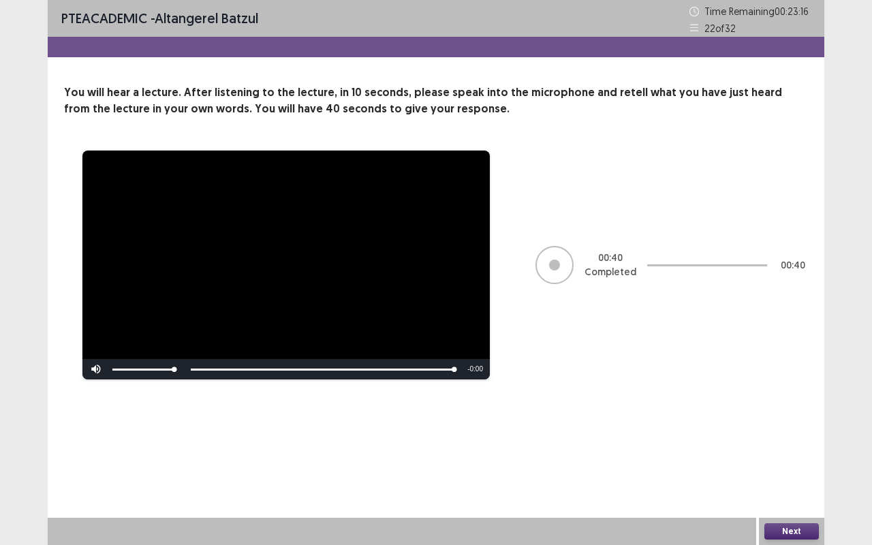
click at [793, 458] on button "Next" at bounding box center [791, 531] width 54 height 16
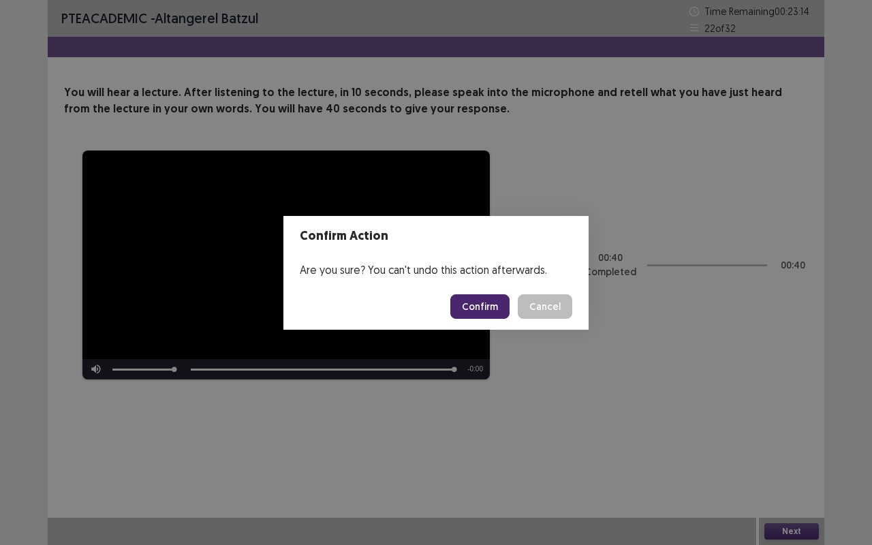
click at [476, 306] on button "Confirm" at bounding box center [479, 306] width 59 height 25
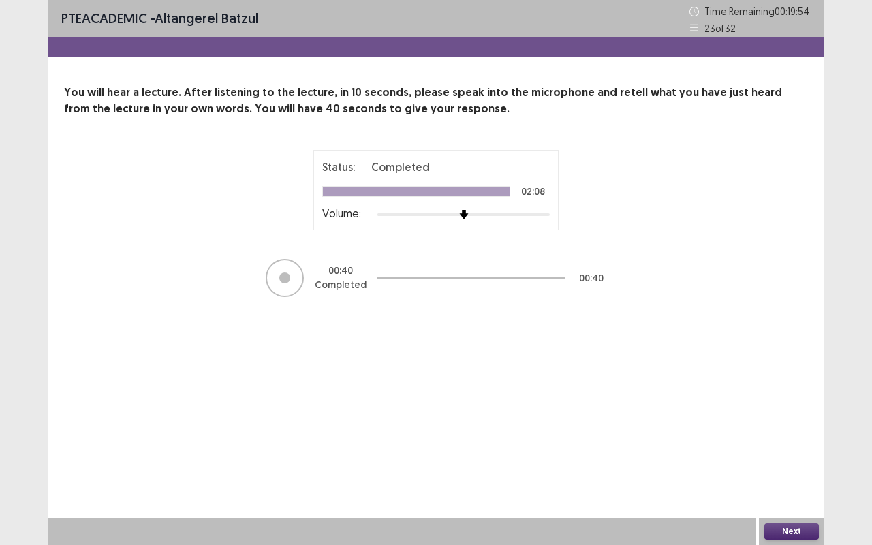
click at [790, 458] on div "Next" at bounding box center [791, 531] width 65 height 27
click at [791, 458] on div "Next" at bounding box center [791, 531] width 65 height 27
click at [797, 458] on button "Next" at bounding box center [791, 531] width 54 height 16
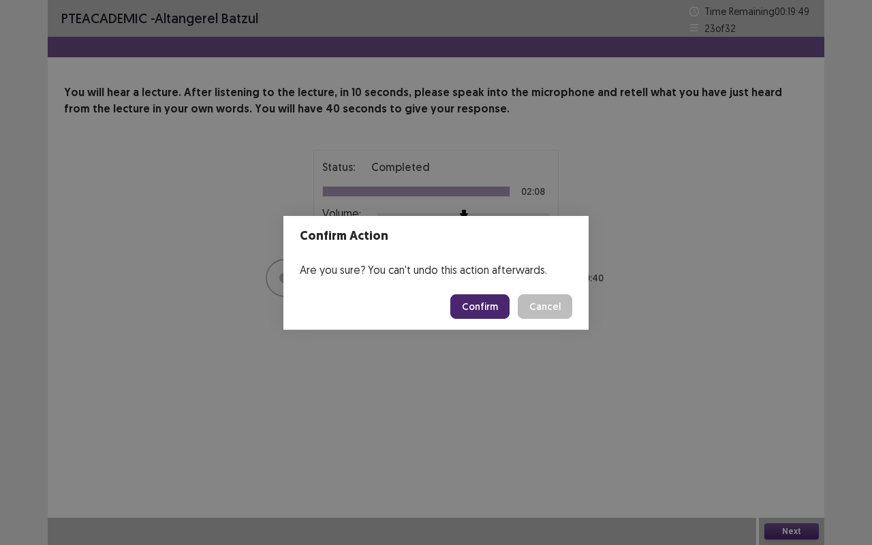
click at [488, 290] on footer "Confirm Cancel" at bounding box center [435, 306] width 305 height 46
click at [491, 300] on button "Confirm" at bounding box center [479, 306] width 59 height 25
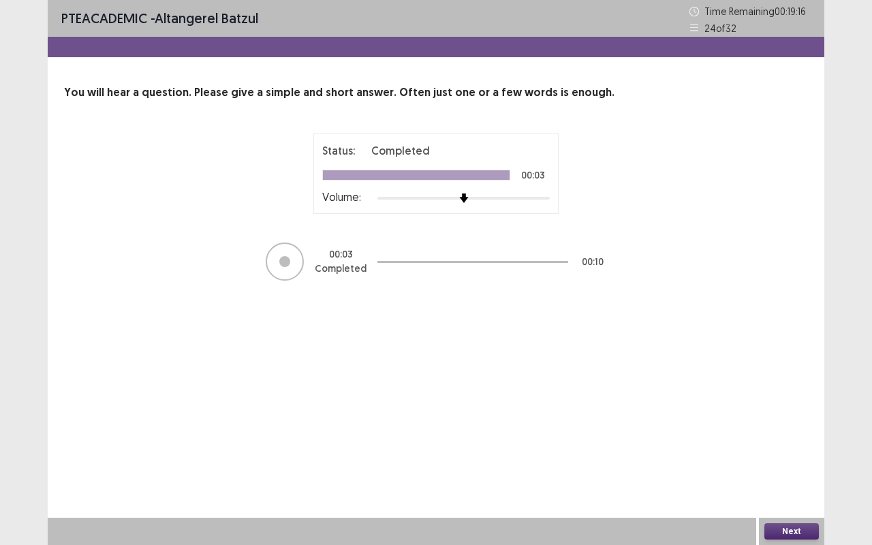
click at [808, 458] on div "Next" at bounding box center [791, 531] width 65 height 27
click at [800, 458] on button "Next" at bounding box center [791, 531] width 54 height 16
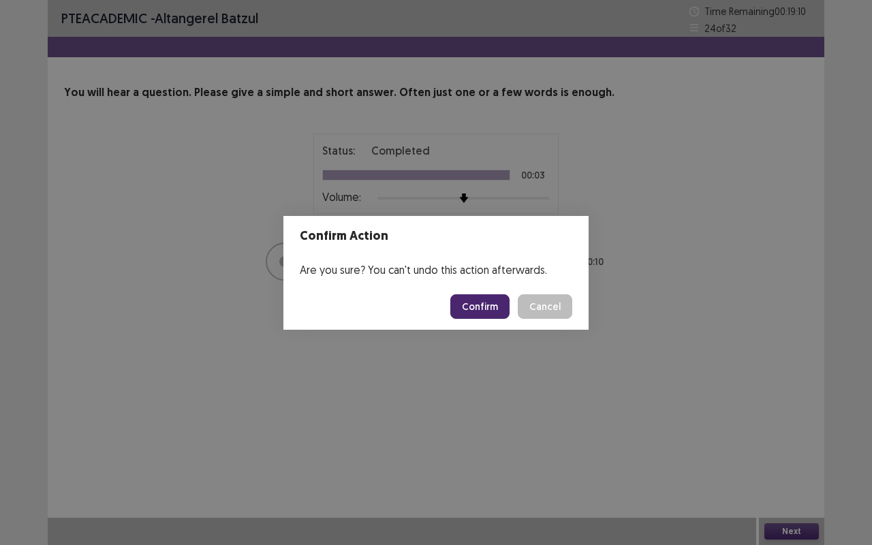
click at [489, 297] on button "Confirm" at bounding box center [479, 306] width 59 height 25
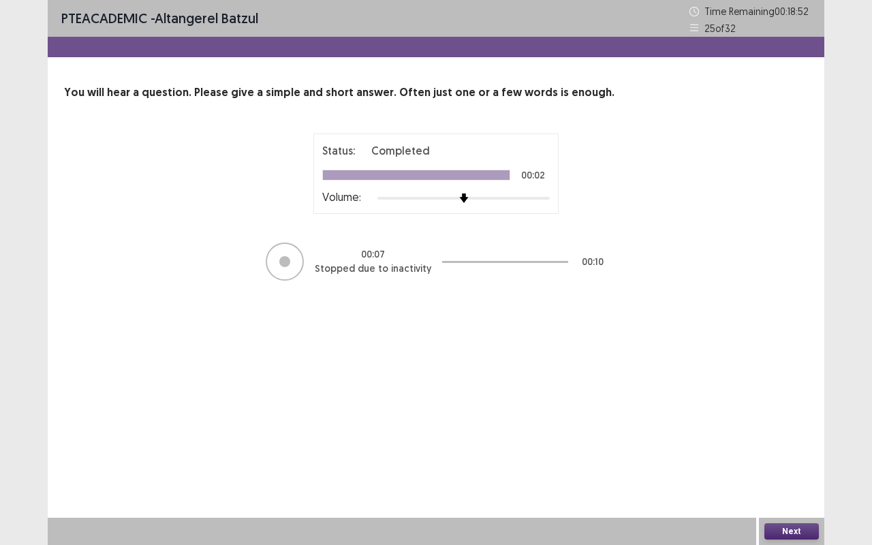
click at [800, 458] on button "Next" at bounding box center [791, 531] width 54 height 16
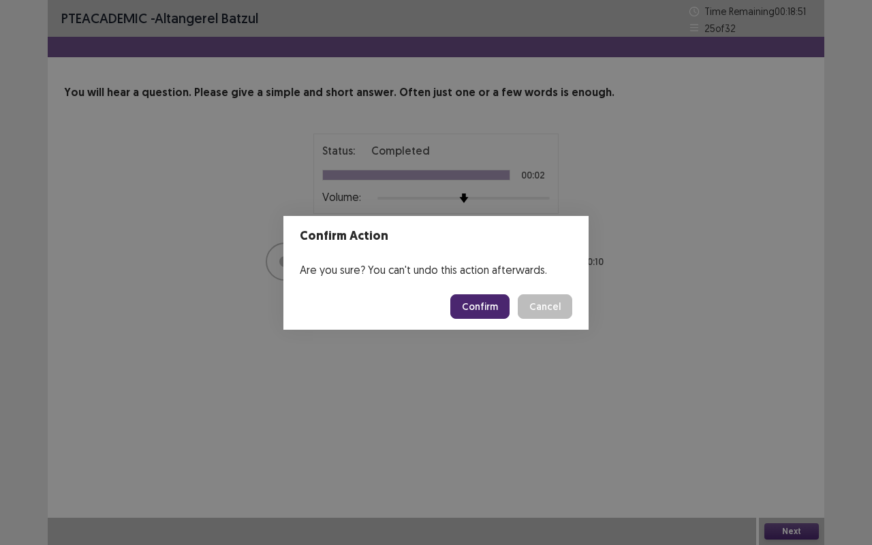
click at [493, 298] on button "Confirm" at bounding box center [479, 306] width 59 height 25
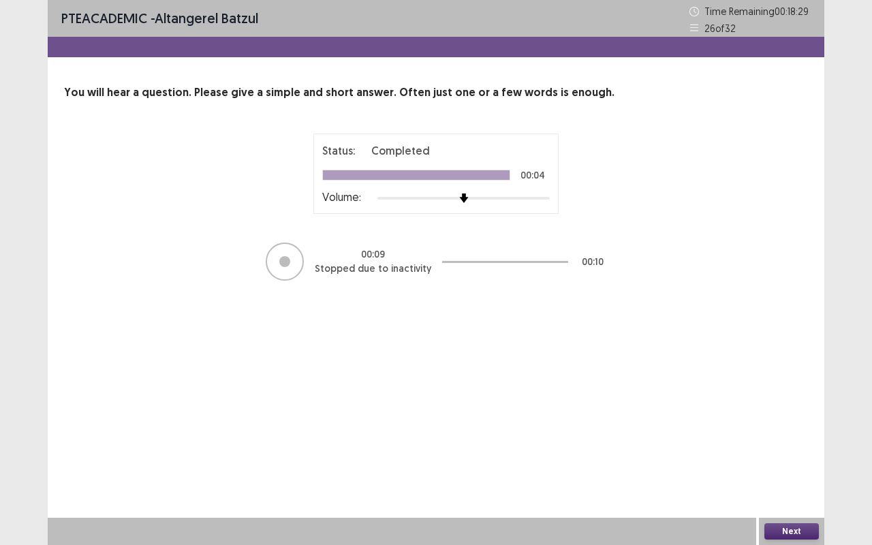
click at [798, 458] on button "Next" at bounding box center [791, 531] width 54 height 16
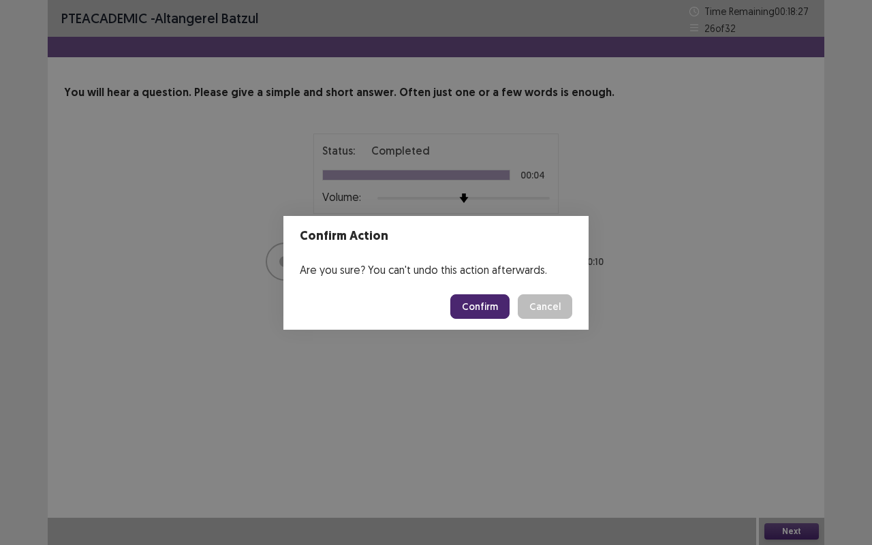
click at [496, 294] on button "Confirm" at bounding box center [479, 306] width 59 height 25
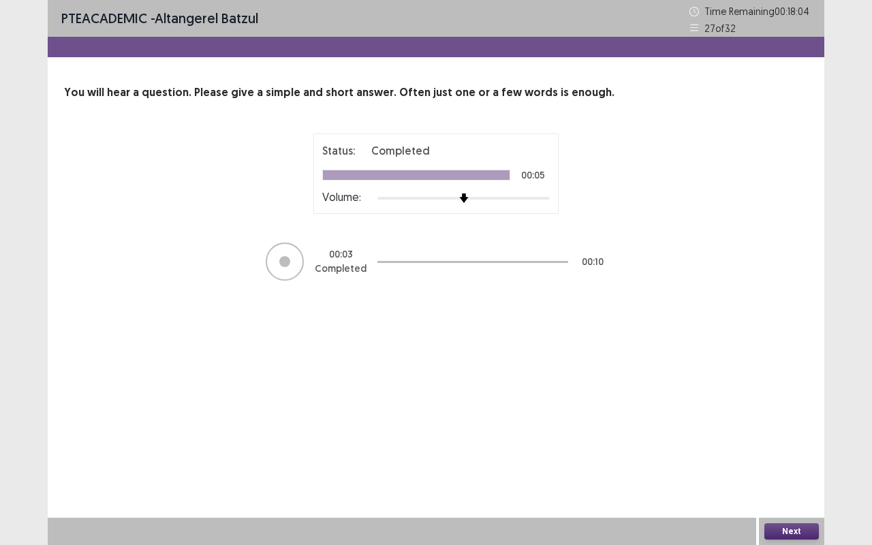
click at [800, 458] on button "Next" at bounding box center [791, 531] width 54 height 16
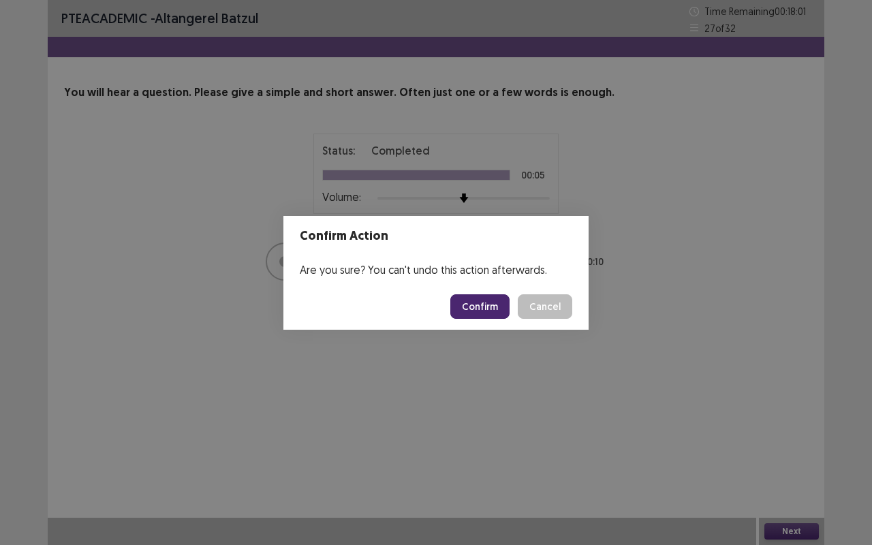
click at [475, 303] on button "Confirm" at bounding box center [479, 306] width 59 height 25
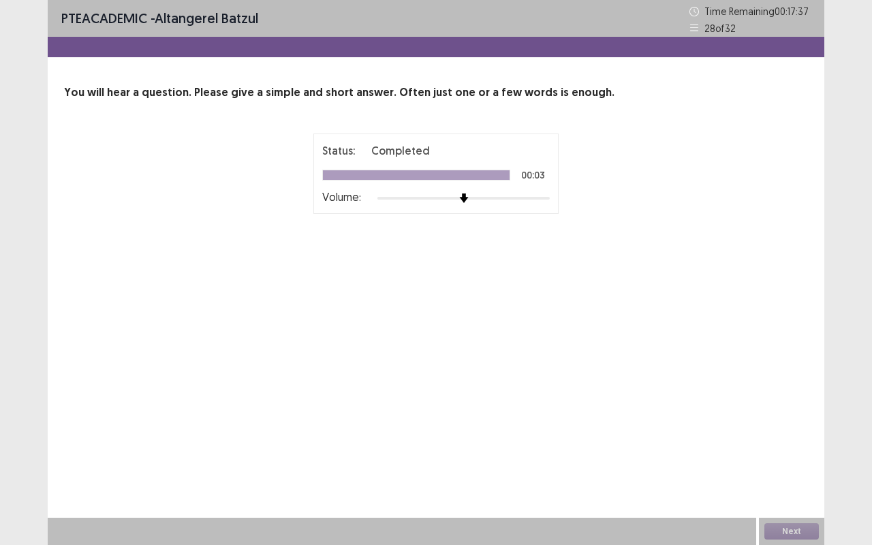
click at [542, 330] on div "PTE academic - Altangerel Batzul Time Remaining 00 : 17 : 37 28 of 32 You will …" at bounding box center [436, 272] width 776 height 545
click at [793, 458] on div "Next" at bounding box center [791, 531] width 65 height 27
click at [804, 458] on div "Next" at bounding box center [791, 531] width 65 height 27
click at [801, 458] on div "Next" at bounding box center [791, 531] width 65 height 27
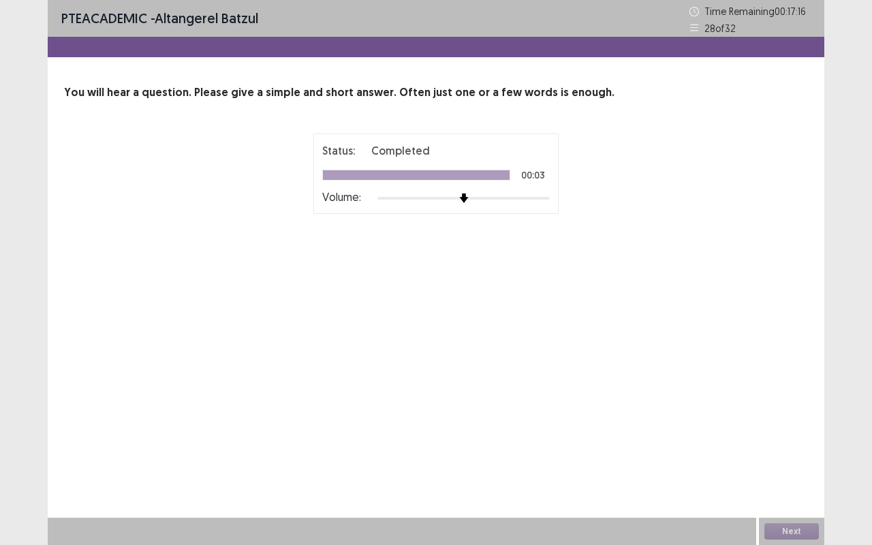
drag, startPoint x: 801, startPoint y: 533, endPoint x: 791, endPoint y: 523, distance: 13.5
click at [791, 458] on div "Next" at bounding box center [791, 531] width 65 height 27
click at [793, 458] on div "Next" at bounding box center [791, 531] width 65 height 27
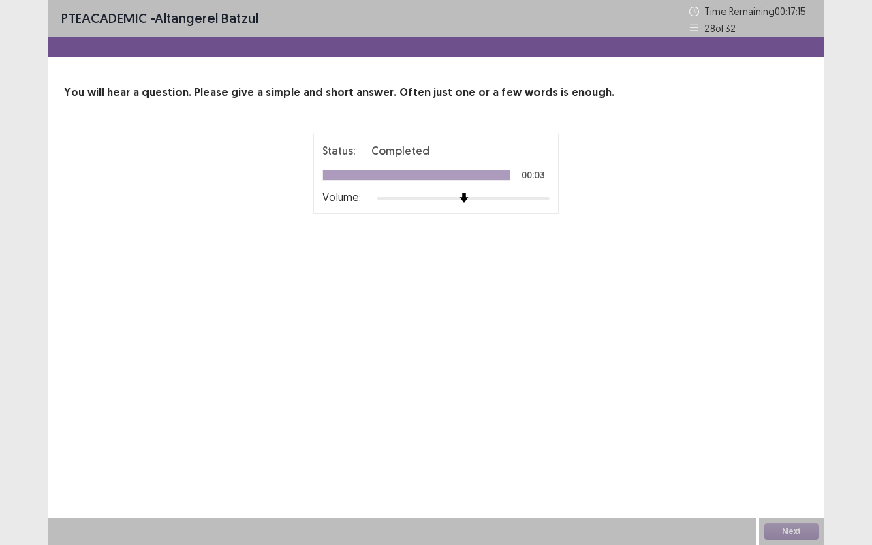
click at [793, 458] on div "Next" at bounding box center [791, 531] width 65 height 27
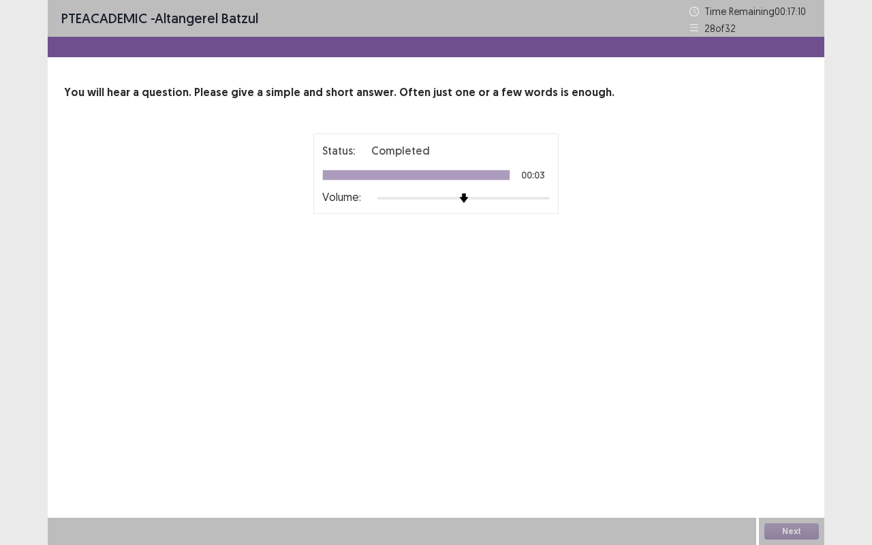
click at [796, 458] on div "Next" at bounding box center [791, 531] width 65 height 27
click at [798, 458] on div "Next" at bounding box center [791, 531] width 65 height 27
click at [795, 458] on div "Next" at bounding box center [791, 531] width 65 height 27
click at [464, 195] on img at bounding box center [464, 198] width 10 height 10
click at [791, 458] on div "Next" at bounding box center [791, 531] width 65 height 27
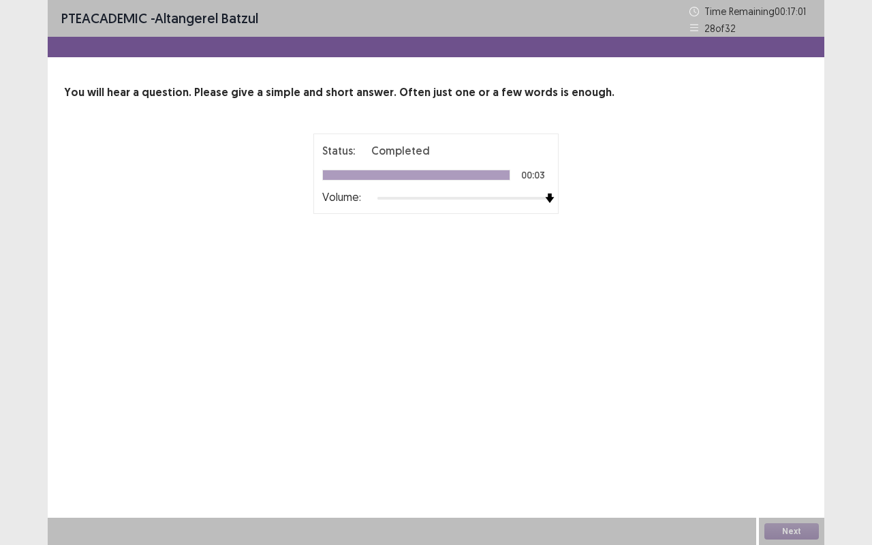
click at [791, 458] on div "Next" at bounding box center [791, 531] width 65 height 27
drag, startPoint x: 791, startPoint y: 531, endPoint x: 790, endPoint y: 519, distance: 12.3
click at [790, 458] on div "Next" at bounding box center [791, 531] width 65 height 27
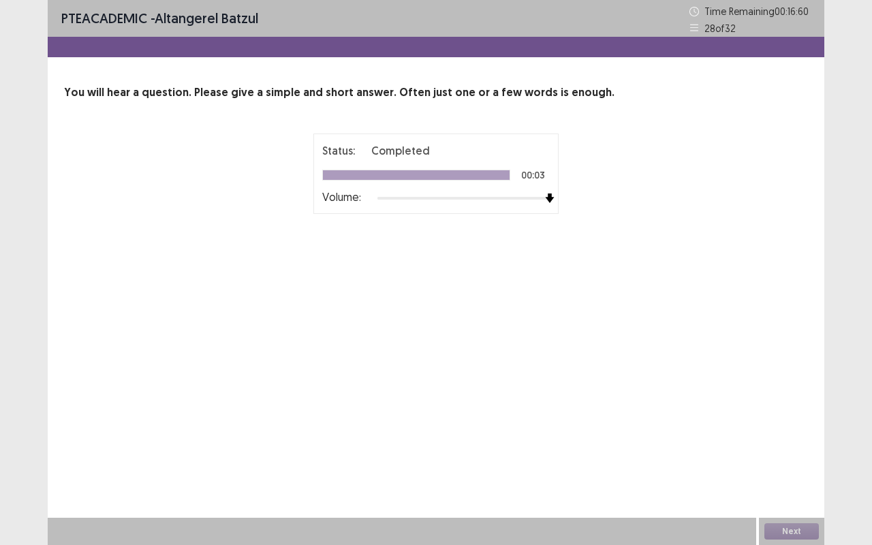
click at [790, 458] on div "Next" at bounding box center [791, 531] width 65 height 27
click at [793, 458] on div "Next" at bounding box center [791, 531] width 65 height 27
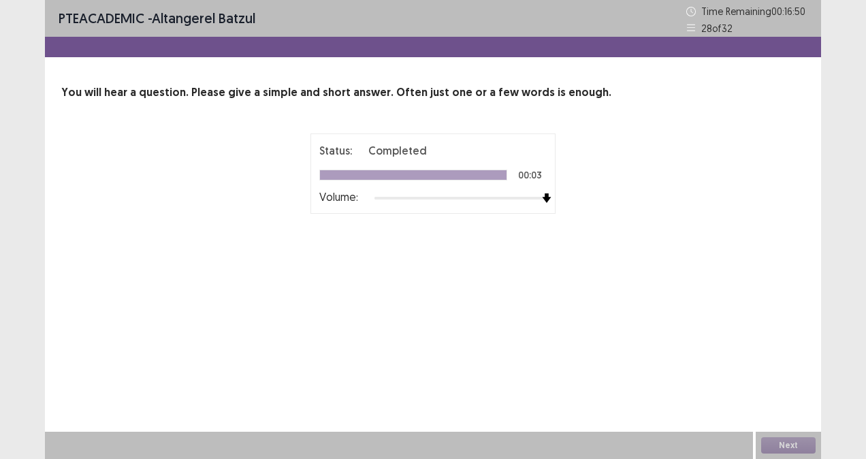
click at [785, 443] on div "Next" at bounding box center [788, 445] width 65 height 27
click at [784, 447] on div "Next" at bounding box center [788, 445] width 65 height 27
click at [785, 441] on div "Next" at bounding box center [788, 445] width 65 height 27
click at [396, 212] on div "Status: Completed 00:03 Volume:" at bounding box center [433, 173] width 245 height 80
drag, startPoint x: 825, startPoint y: 426, endPoint x: 793, endPoint y: 439, distance: 35.2
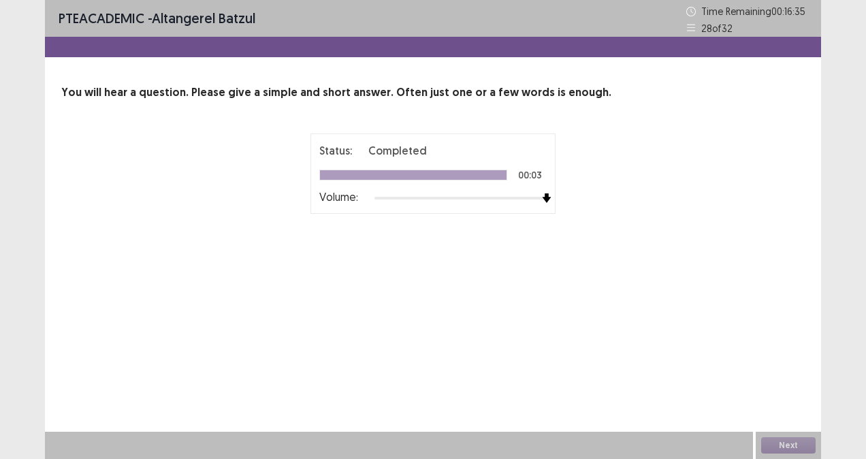
click at [793, 439] on div "PTE academic - Altangerel Batzul Time Remaining 00 : 16 : 35 28 of 32 You will …" at bounding box center [433, 229] width 866 height 459
click at [790, 433] on div "Next" at bounding box center [788, 445] width 65 height 27
drag, startPoint x: 790, startPoint y: 434, endPoint x: 790, endPoint y: 425, distance: 8.9
click at [790, 425] on div "PTE academic - Altangerel Batzul Time Remaining 00 : 16 : 34 28 of 32 You will …" at bounding box center [433, 229] width 776 height 459
click at [800, 439] on div "Next" at bounding box center [788, 445] width 65 height 27
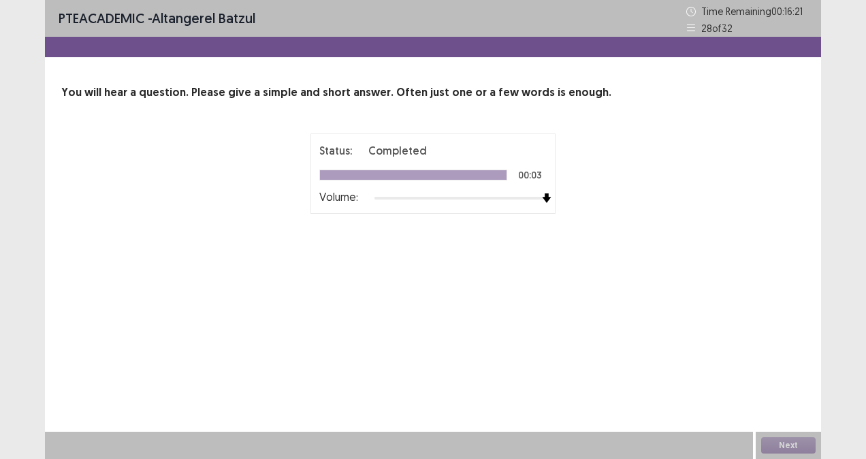
click at [450, 329] on div "PTE academic - Altangerel Batzul Time Remaining 00 : 16 : 21 28 of 32 You will …" at bounding box center [433, 229] width 776 height 459
click at [528, 211] on div "Status: Completed 00:03 Volume:" at bounding box center [433, 173] width 245 height 80
drag, startPoint x: 380, startPoint y: 209, endPoint x: 378, endPoint y: 201, distance: 8.4
click at [378, 201] on div "Status: Completed 00:03 Volume:" at bounding box center [433, 173] width 245 height 80
click at [790, 445] on div "Next" at bounding box center [788, 445] width 65 height 27
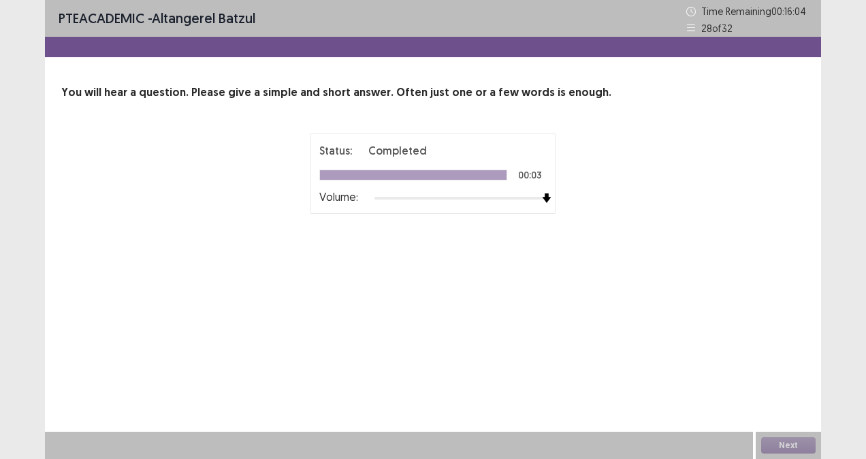
click at [795, 446] on div "Next" at bounding box center [788, 445] width 65 height 27
click at [795, 441] on div "Next" at bounding box center [788, 445] width 65 height 27
click at [793, 443] on div "Next" at bounding box center [788, 445] width 65 height 27
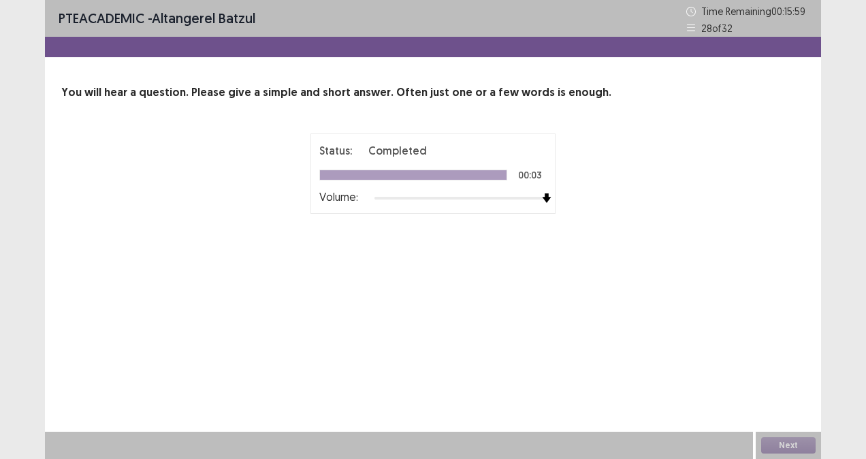
click at [793, 443] on div "Next" at bounding box center [788, 445] width 65 height 27
drag, startPoint x: 793, startPoint y: 443, endPoint x: 543, endPoint y: 391, distance: 254.6
click at [543, 391] on div "PTE academic - Altangerel Batzul Time Remaining 00 : 15 : 55 28 of 32 You will …" at bounding box center [433, 229] width 776 height 459
click at [796, 430] on div "PTE academic - Altangerel Batzul Time Remaining 00 : 15 : 53 28 of 32 You will …" at bounding box center [433, 229] width 776 height 459
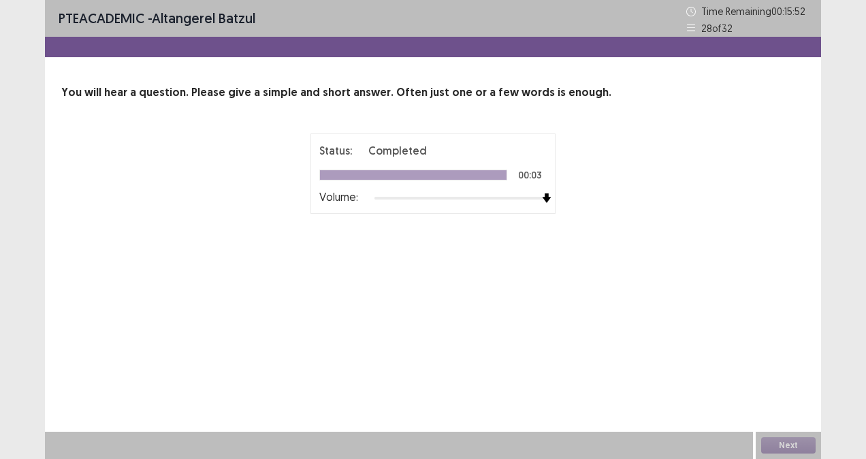
click at [796, 430] on div "PTE academic - Altangerel Batzul Time Remaining 00 : 15 : 52 28 of 32 You will …" at bounding box center [433, 229] width 776 height 459
click at [796, 430] on div "PTE academic - Altangerel Batzul Time Remaining 00 : 15 : 51 28 of 32 You will …" at bounding box center [433, 229] width 776 height 459
click at [485, 210] on div "Status: Completed 00:03 Volume:" at bounding box center [433, 173] width 245 height 80
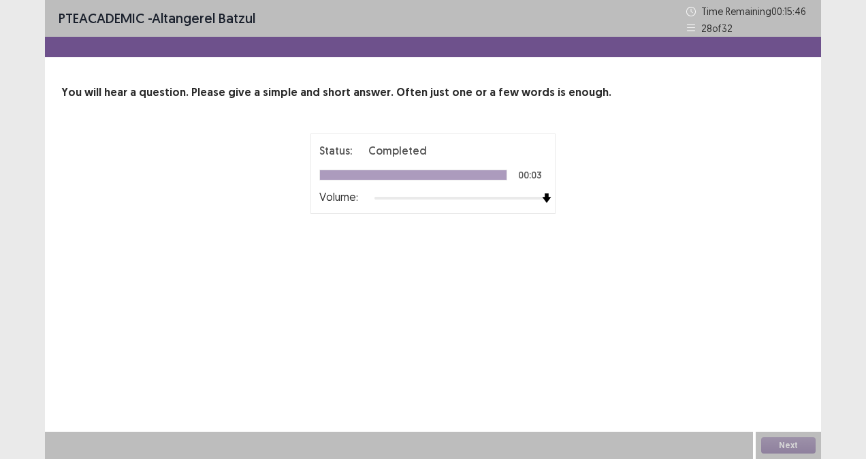
drag, startPoint x: 485, startPoint y: 210, endPoint x: 530, endPoint y: 183, distance: 52.6
click at [530, 183] on div "Status: Completed 00:03 Volume:" at bounding box center [433, 173] width 245 height 80
drag, startPoint x: 530, startPoint y: 183, endPoint x: 531, endPoint y: 189, distance: 6.9
click at [531, 189] on div "Status: Completed 00:03 Volume:" at bounding box center [432, 173] width 227 height 63
click at [749, 414] on div "PTE academic - Altangerel Batzul Time Remaining 00 : 15 : 34 28 of 32 You will …" at bounding box center [433, 229] width 776 height 459
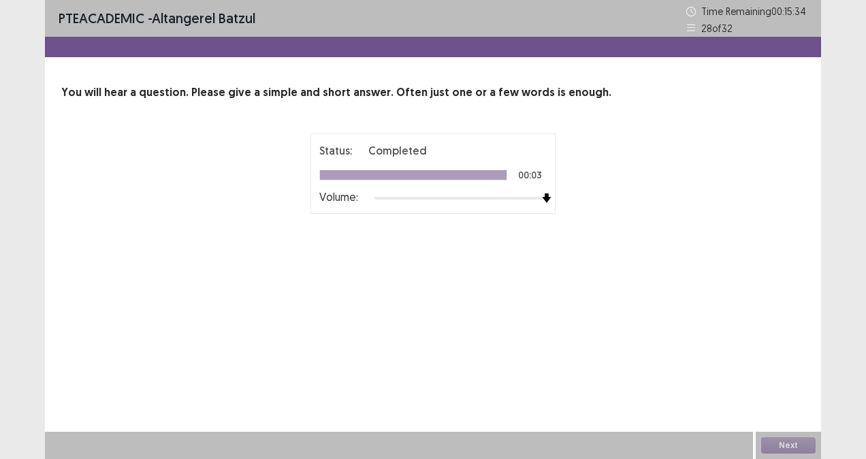
drag, startPoint x: 749, startPoint y: 414, endPoint x: 737, endPoint y: 398, distance: 19.9
click at [737, 398] on div "PTE academic - Altangerel Batzul Time Remaining 00 : 15 : 34 28 of 32 You will …" at bounding box center [433, 229] width 776 height 459
click at [782, 438] on div "Next" at bounding box center [788, 445] width 65 height 27
click at [787, 444] on div "Next" at bounding box center [788, 445] width 65 height 27
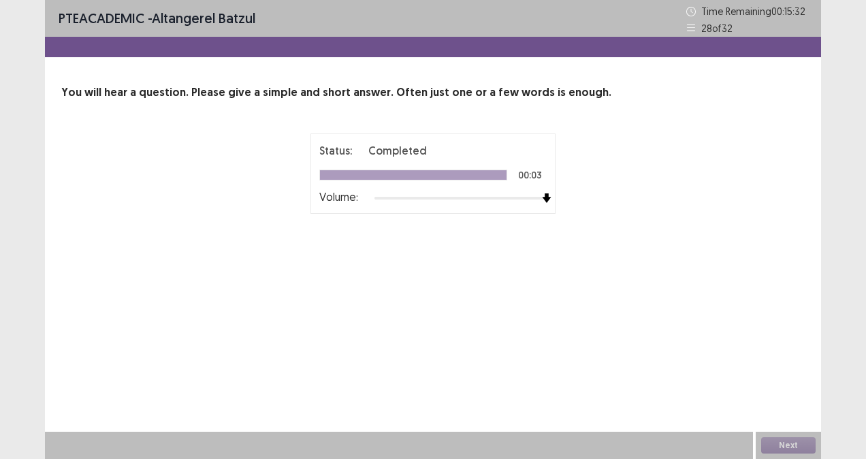
click at [785, 443] on div "Next" at bounding box center [788, 445] width 65 height 27
drag, startPoint x: 35, startPoint y: 15, endPoint x: 131, endPoint y: 216, distance: 222.7
click at [131, 216] on div "PTE academic - Altangerel Batzul Time Remaining 00 : 15 : 22 28 of 32 You will …" at bounding box center [433, 229] width 866 height 459
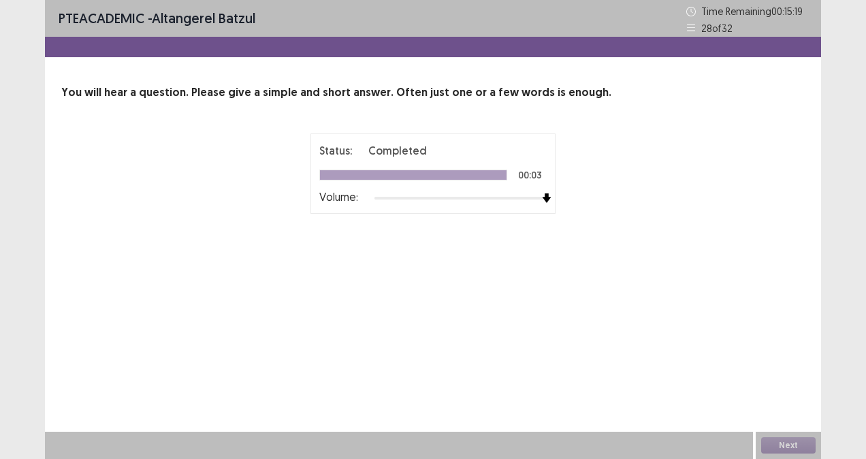
click at [799, 447] on div "Next" at bounding box center [788, 445] width 65 height 27
click at [796, 452] on div "Next" at bounding box center [788, 445] width 65 height 27
click at [795, 445] on div "Next" at bounding box center [788, 445] width 65 height 27
click at [795, 437] on div "Next" at bounding box center [788, 445] width 65 height 27
click at [795, 439] on div "Next" at bounding box center [788, 445] width 65 height 27
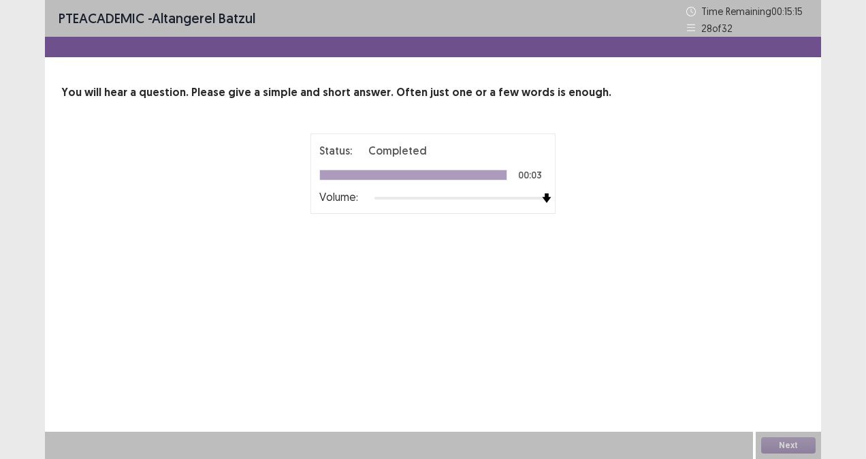
click at [567, 226] on div "Status: Completed 00:03 Volume: 00 : 00 00 : 10" at bounding box center [433, 207] width 341 height 148
click at [797, 454] on div "Next" at bounding box center [788, 445] width 65 height 27
click at [790, 447] on div "Next" at bounding box center [788, 445] width 65 height 27
click at [786, 448] on div "Next" at bounding box center [788, 445] width 65 height 27
click at [781, 442] on div "Next" at bounding box center [788, 445] width 65 height 27
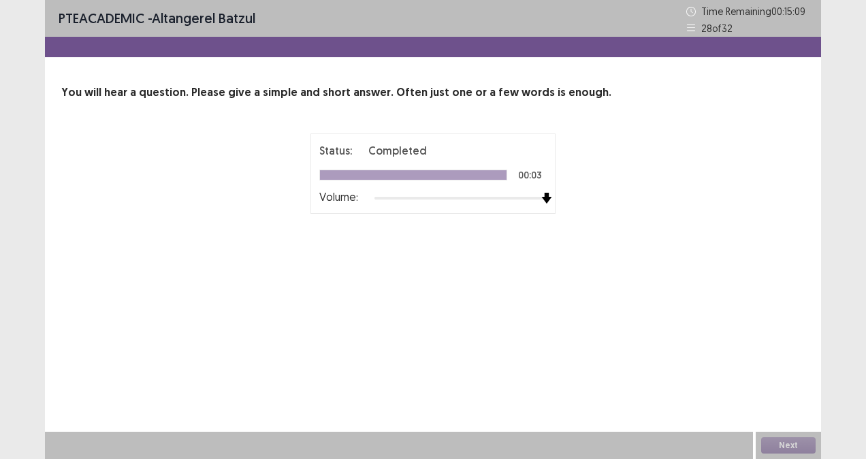
click at [546, 195] on img at bounding box center [546, 198] width 11 height 11
drag, startPoint x: 819, startPoint y: 420, endPoint x: 807, endPoint y: 444, distance: 27.1
click at [807, 444] on div "PTE academic - Altangerel Batzul Time Remaining 00 : 15 : 03 28 of 32 You will …" at bounding box center [433, 229] width 776 height 459
click at [807, 443] on div "Next" at bounding box center [788, 445] width 65 height 27
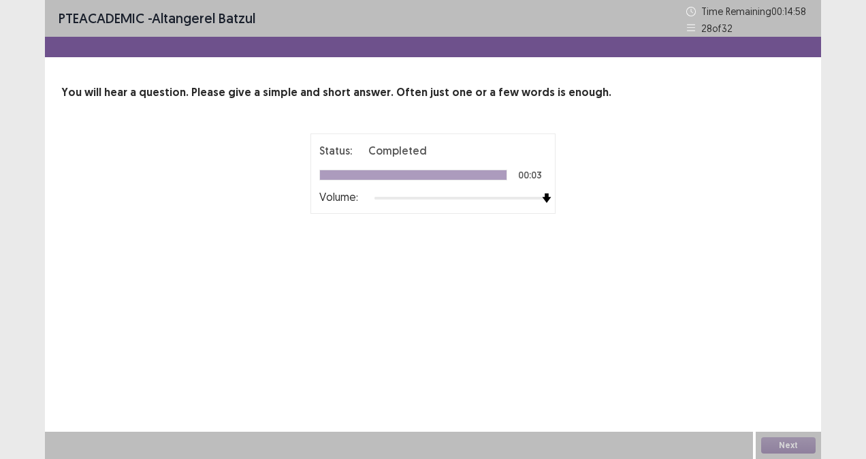
drag, startPoint x: 400, startPoint y: 186, endPoint x: 691, endPoint y: 346, distance: 331.9
click at [691, 346] on div "PTE academic - Altangerel Batzul Time Remaining 00 : 14 : 58 28 of 32 You will …" at bounding box center [433, 229] width 776 height 459
click at [793, 445] on div "Next" at bounding box center [788, 445] width 65 height 27
click at [789, 446] on div "Next" at bounding box center [788, 445] width 65 height 27
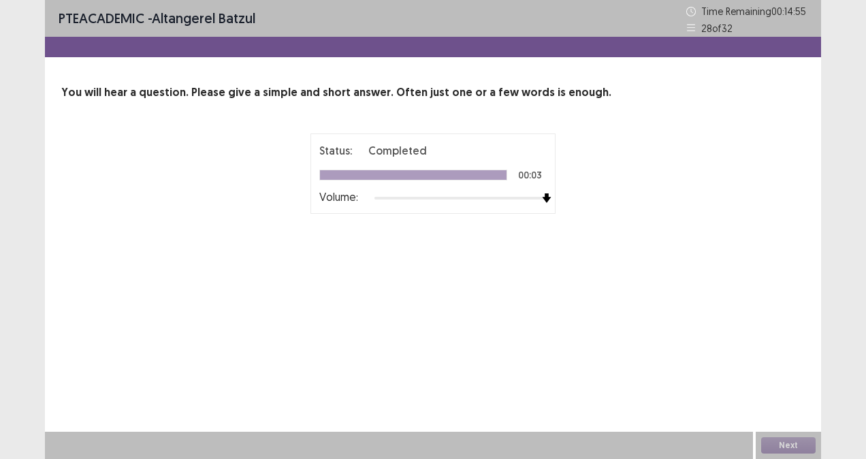
click at [789, 447] on div "Next" at bounding box center [788, 445] width 65 height 27
click at [753, 434] on div at bounding box center [399, 445] width 708 height 27
click at [757, 439] on div "Next" at bounding box center [788, 445] width 65 height 27
click at [759, 445] on div "Next" at bounding box center [788, 445] width 65 height 27
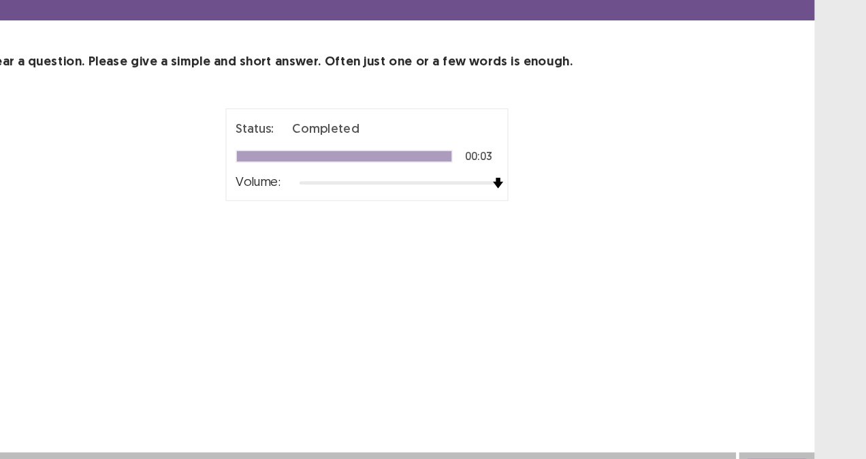
click at [779, 205] on div "Status: Completed 00:03 Volume: 00 : 00 00 : 10" at bounding box center [433, 207] width 744 height 148
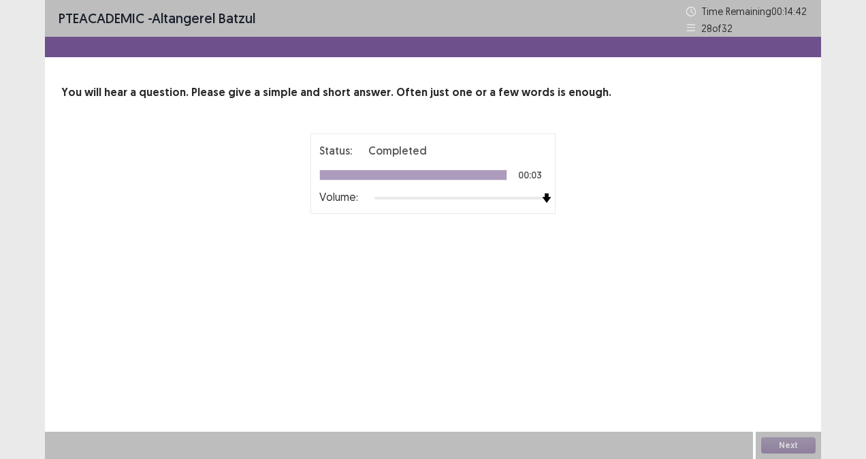
click at [724, 339] on div "PTE academic - Altangerel Batzul Time Remaining 00 : 14 : 42 28 of 32 You will …" at bounding box center [433, 229] width 776 height 459
